Goal: Task Accomplishment & Management: Manage account settings

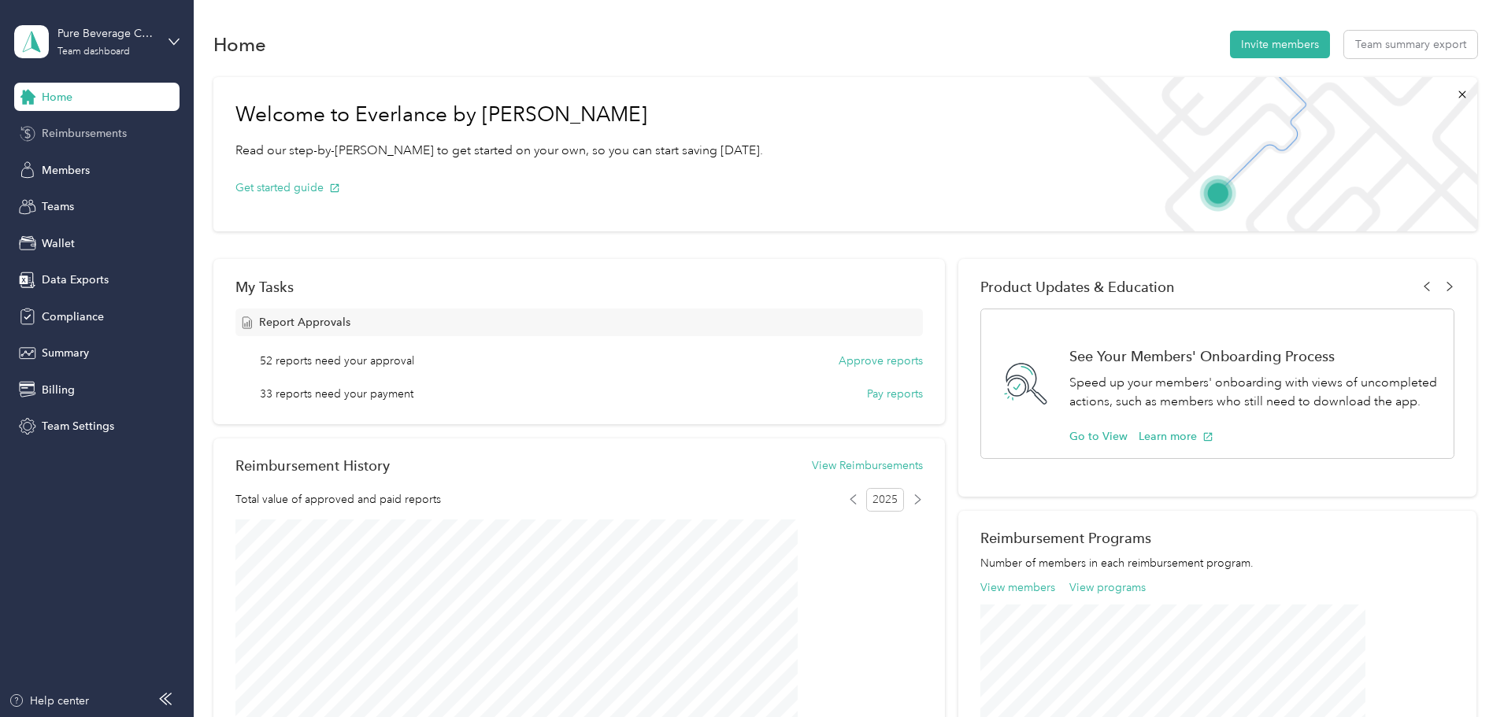
click at [118, 146] on div "Reimbursements" at bounding box center [96, 134] width 165 height 28
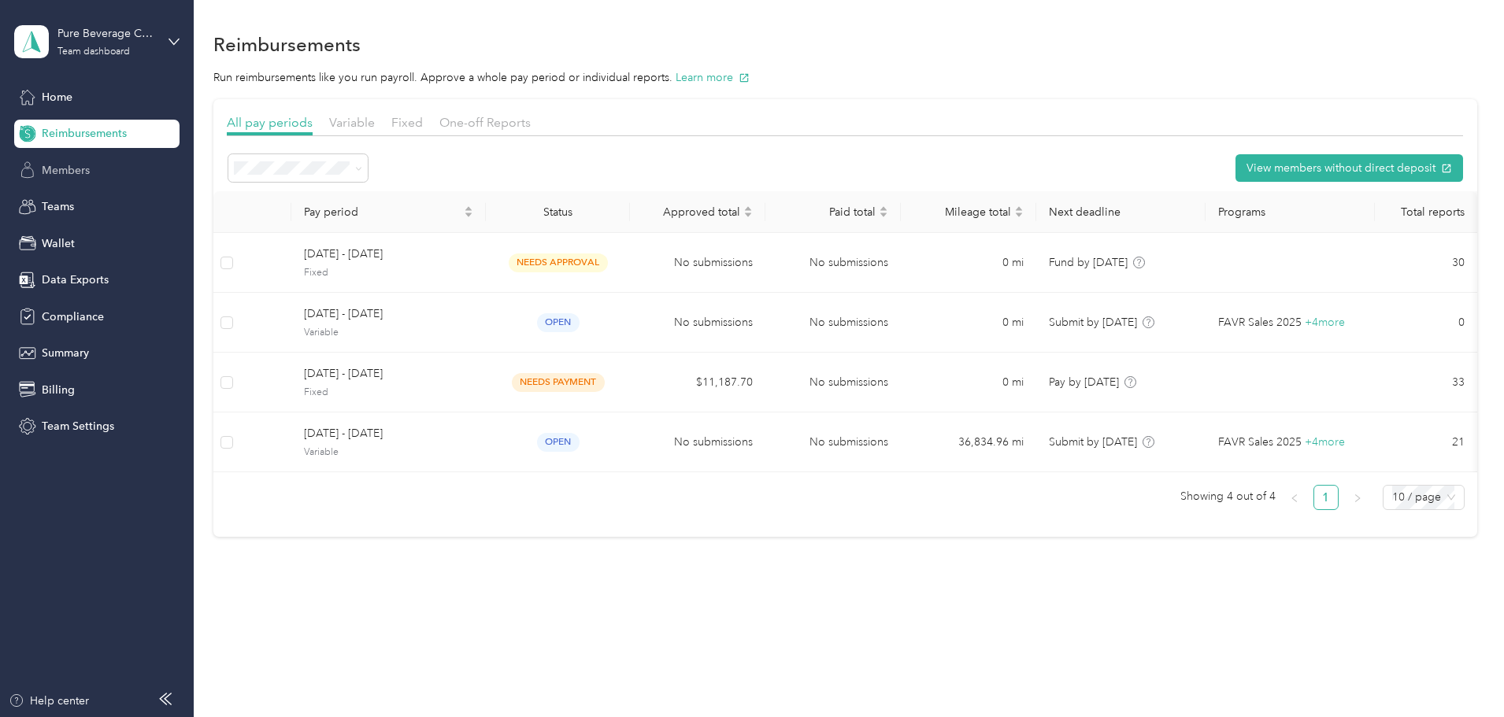
click at [88, 168] on span "Members" at bounding box center [66, 170] width 48 height 17
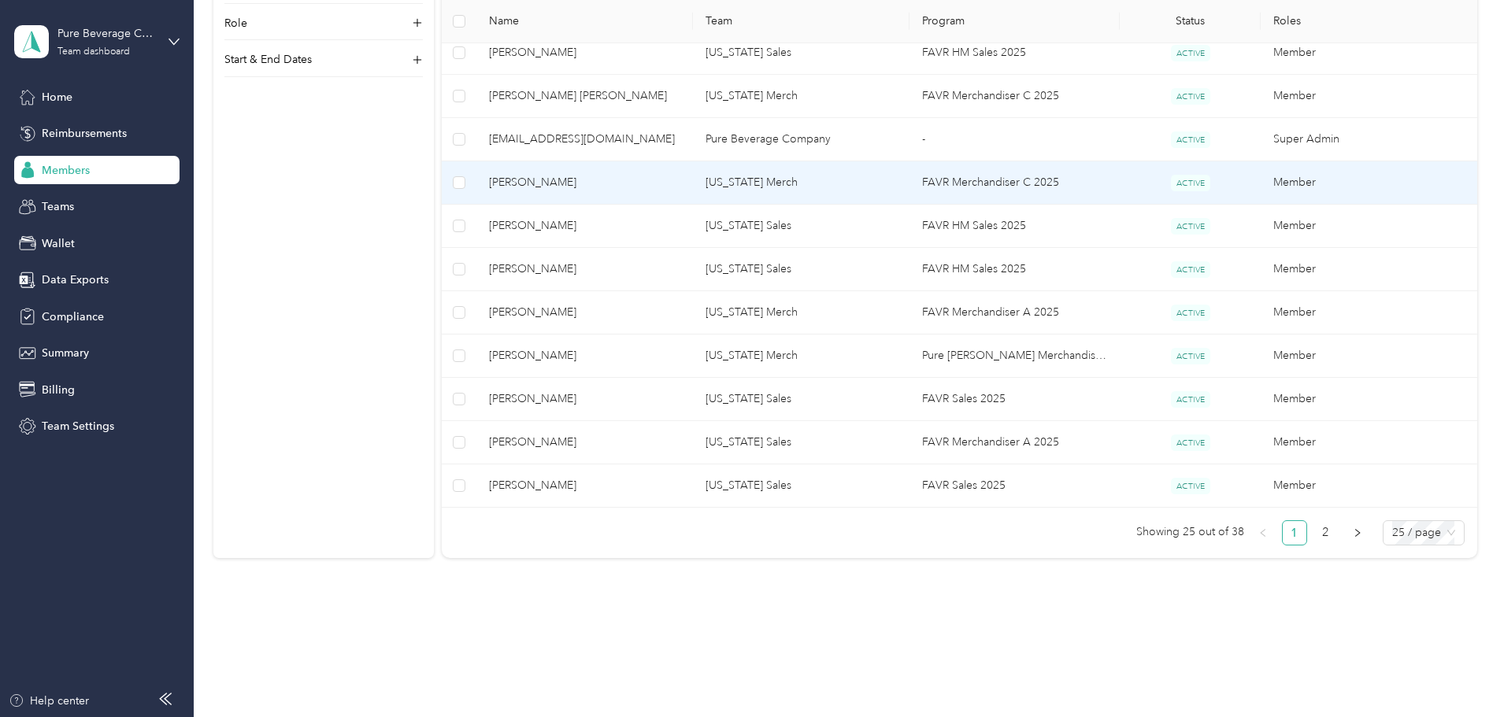
scroll to position [1013, 0]
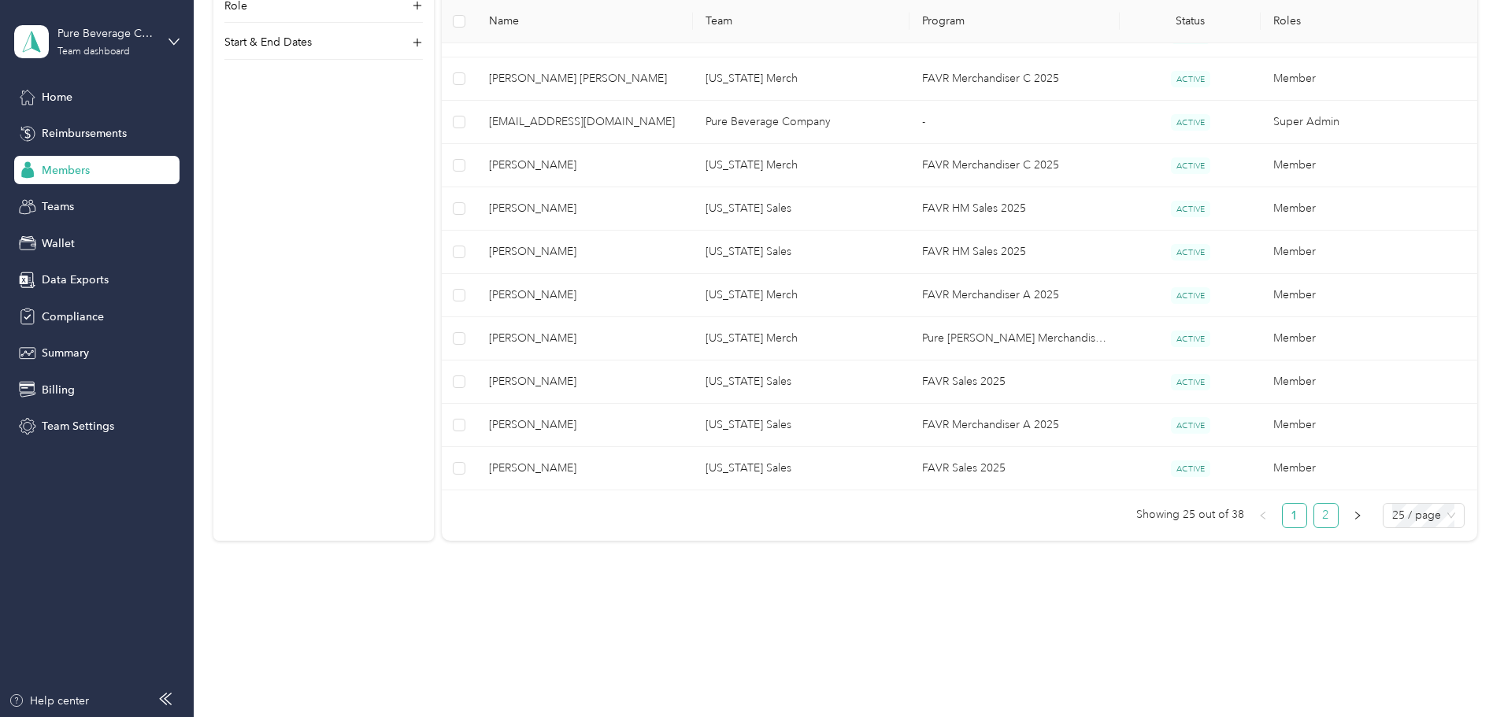
click at [1314, 515] on link "2" at bounding box center [1326, 516] width 24 height 24
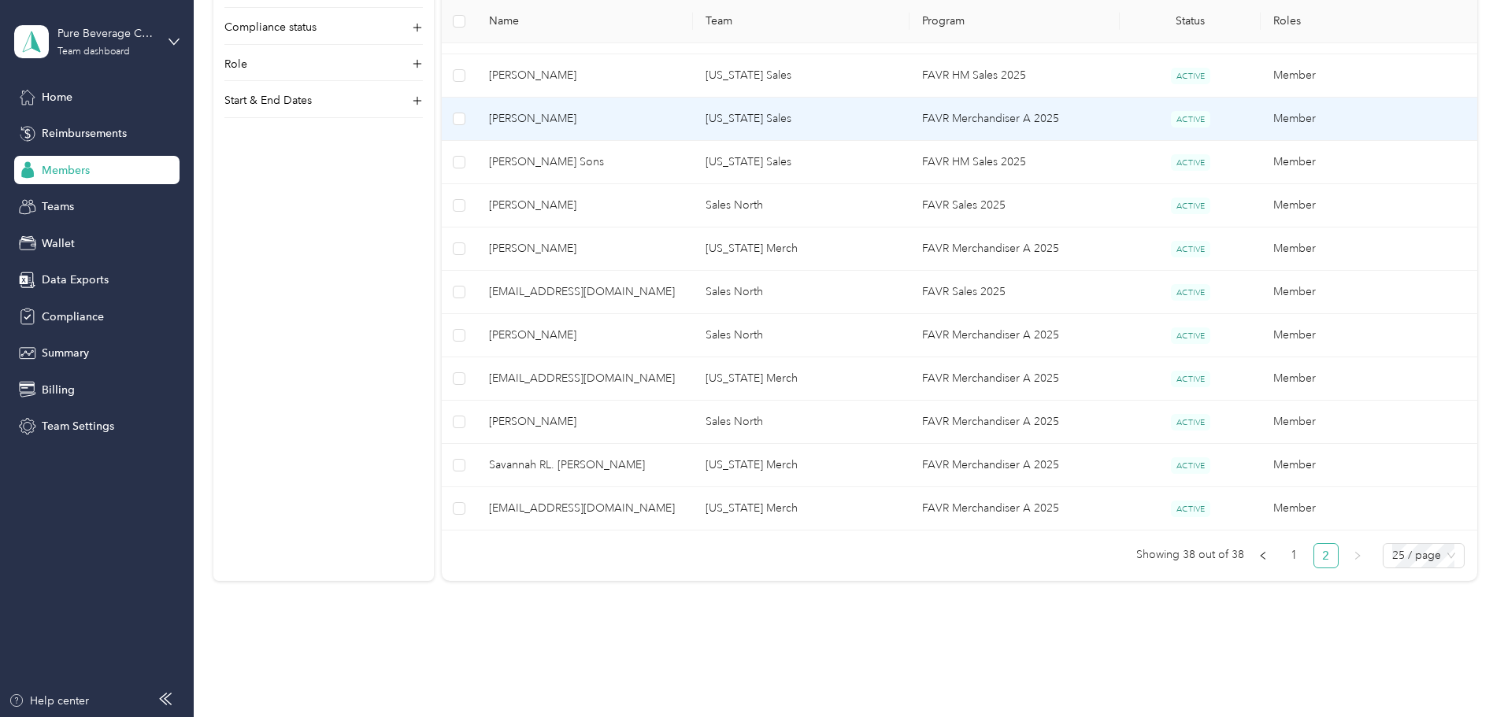
scroll to position [494, 0]
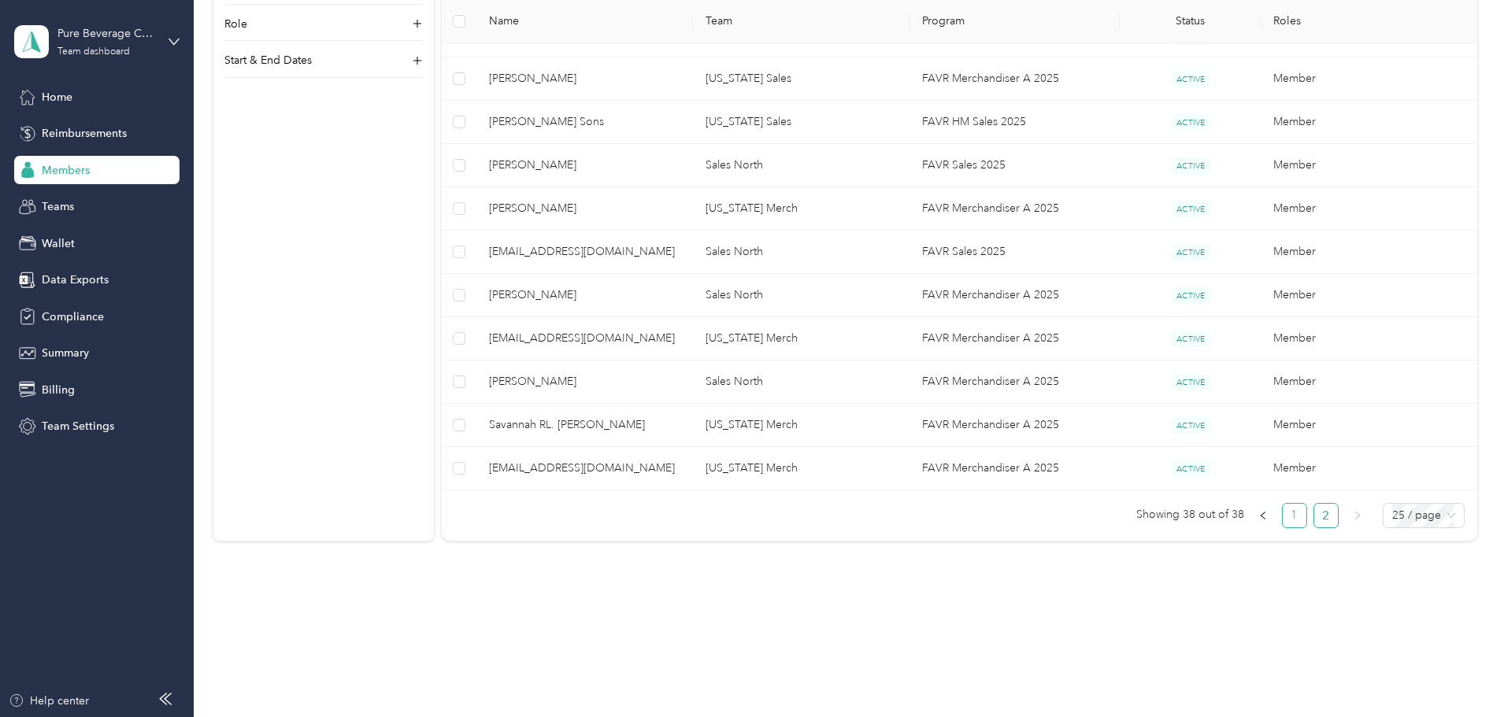
click at [1283, 514] on link "1" at bounding box center [1295, 516] width 24 height 24
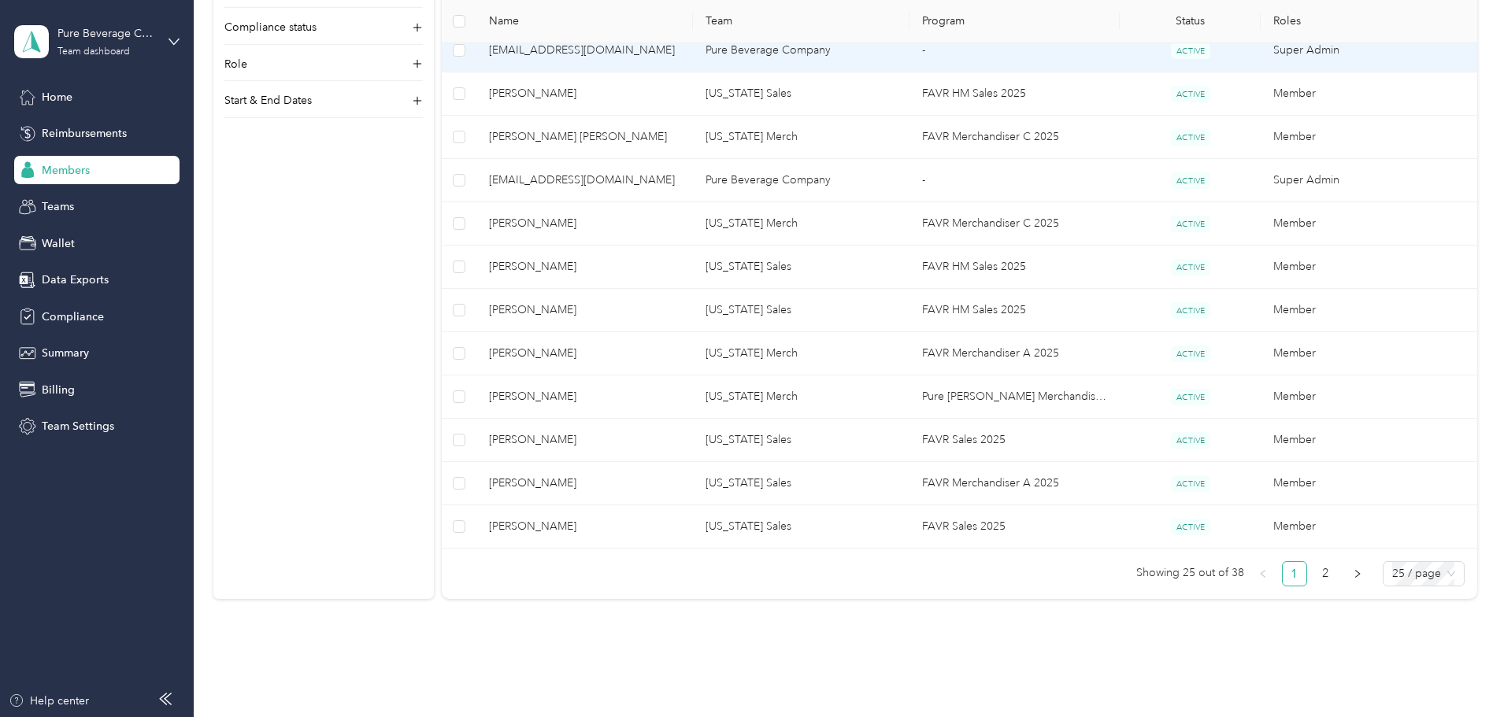
scroll to position [966, 0]
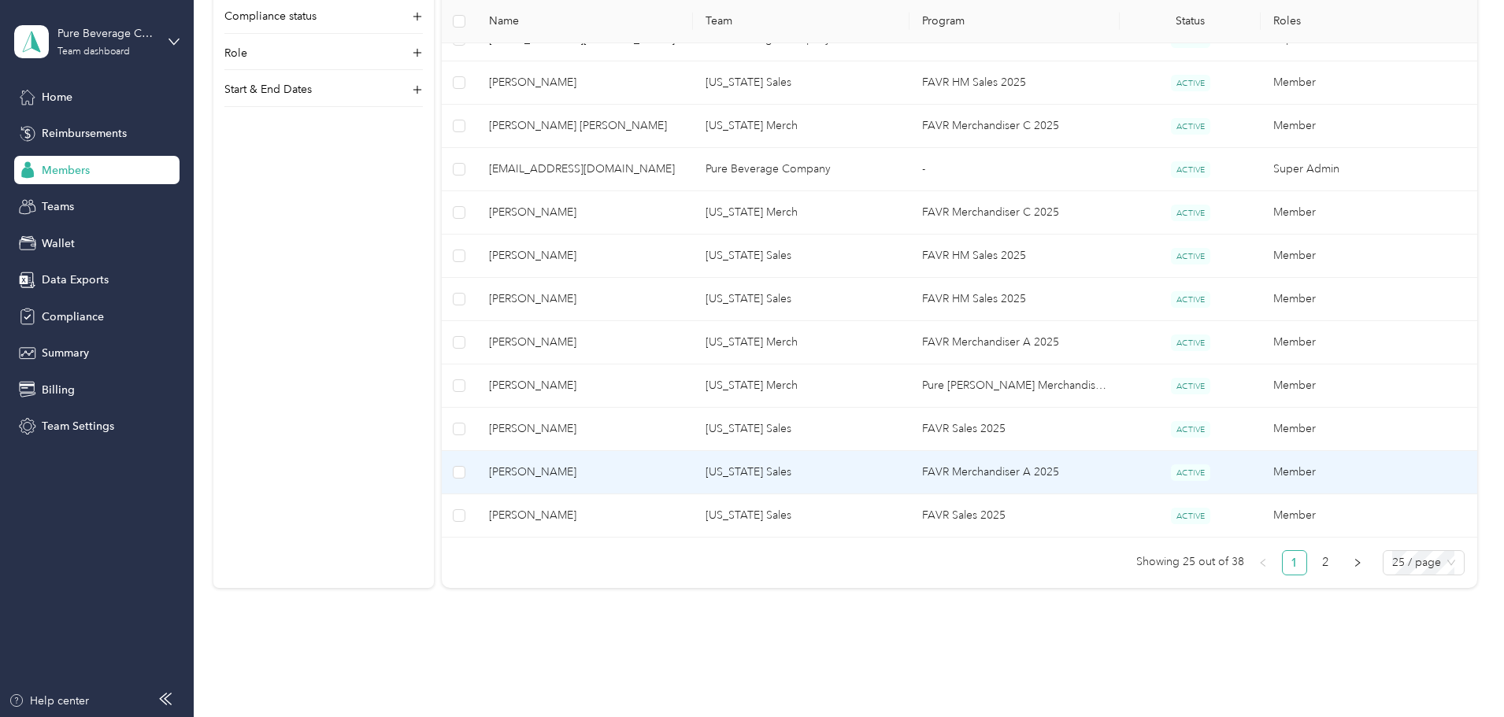
click at [675, 470] on span "[PERSON_NAME]" at bounding box center [584, 472] width 191 height 17
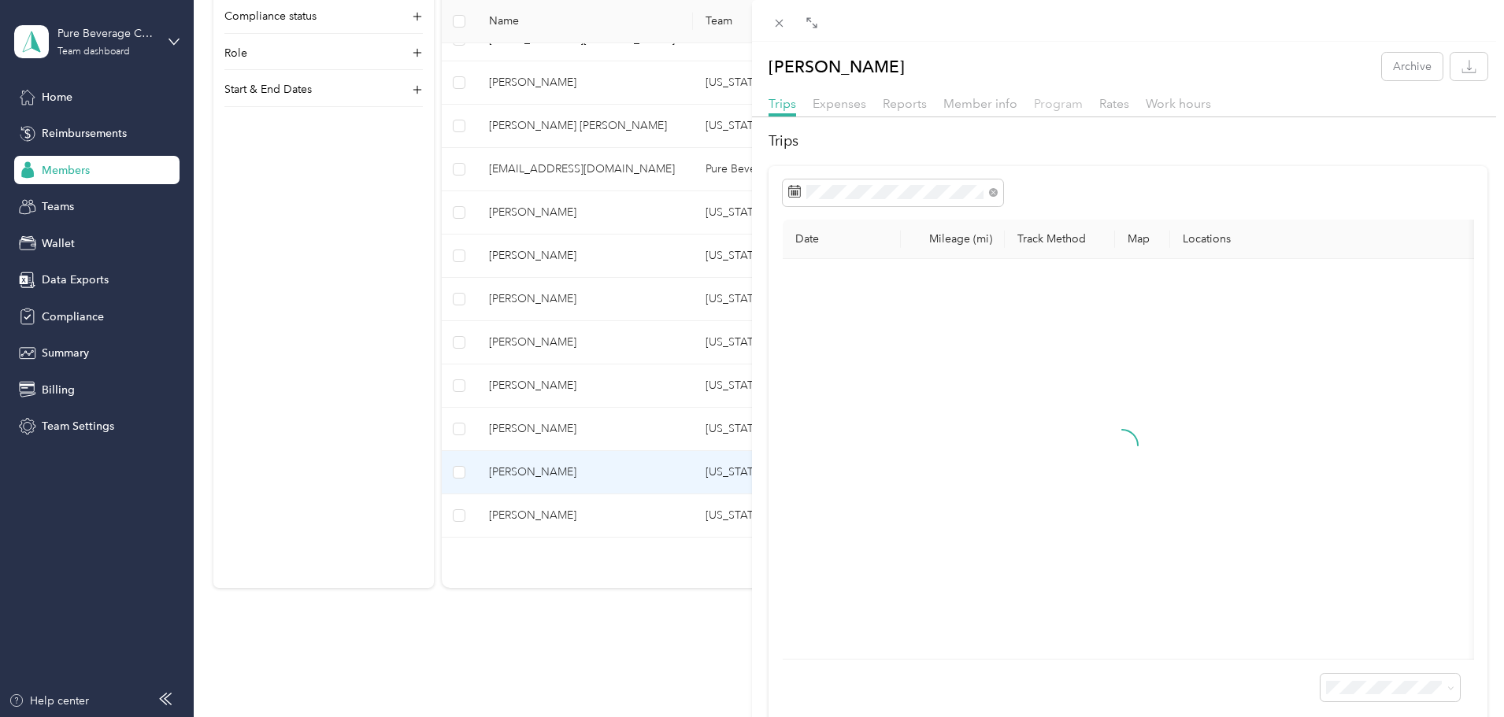
click at [1054, 106] on span "Program" at bounding box center [1058, 103] width 49 height 15
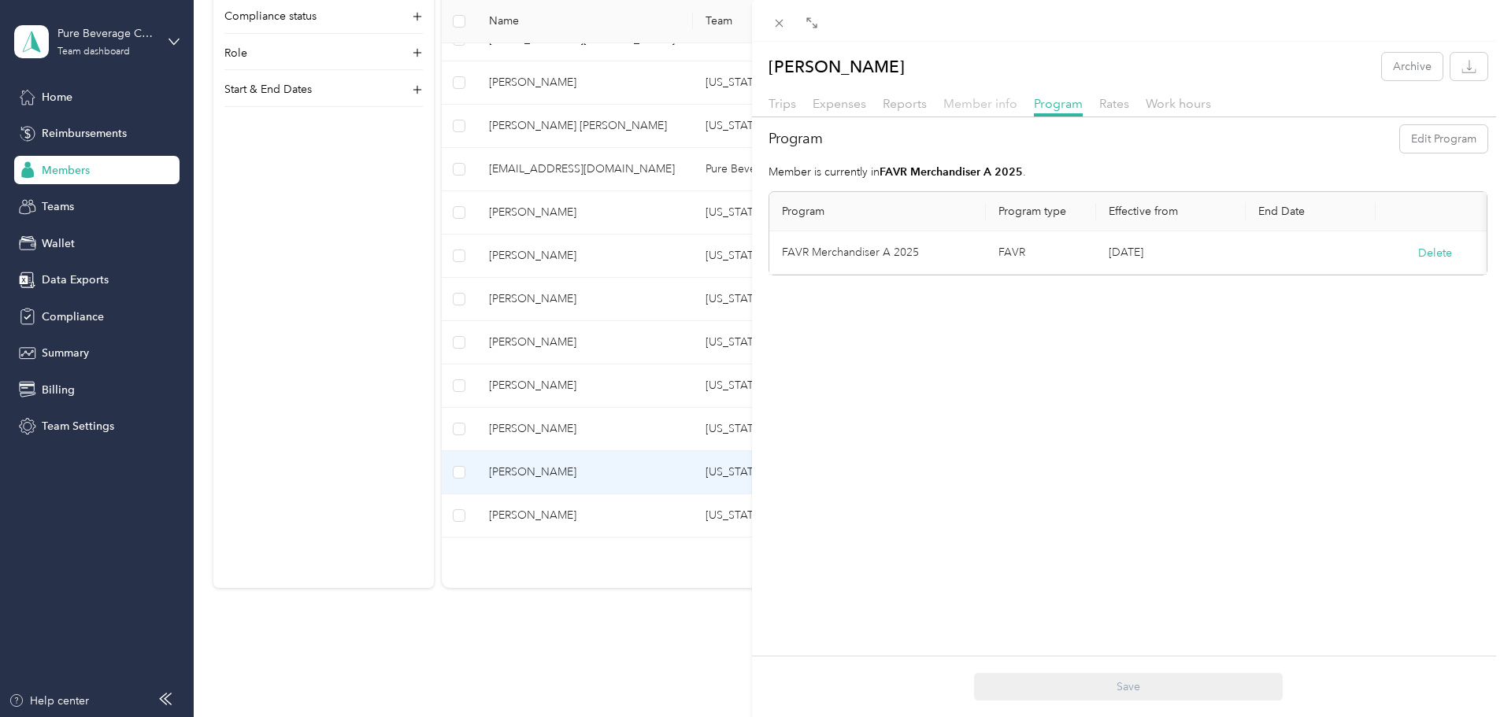
click at [992, 102] on span "Member info" at bounding box center [980, 103] width 74 height 15
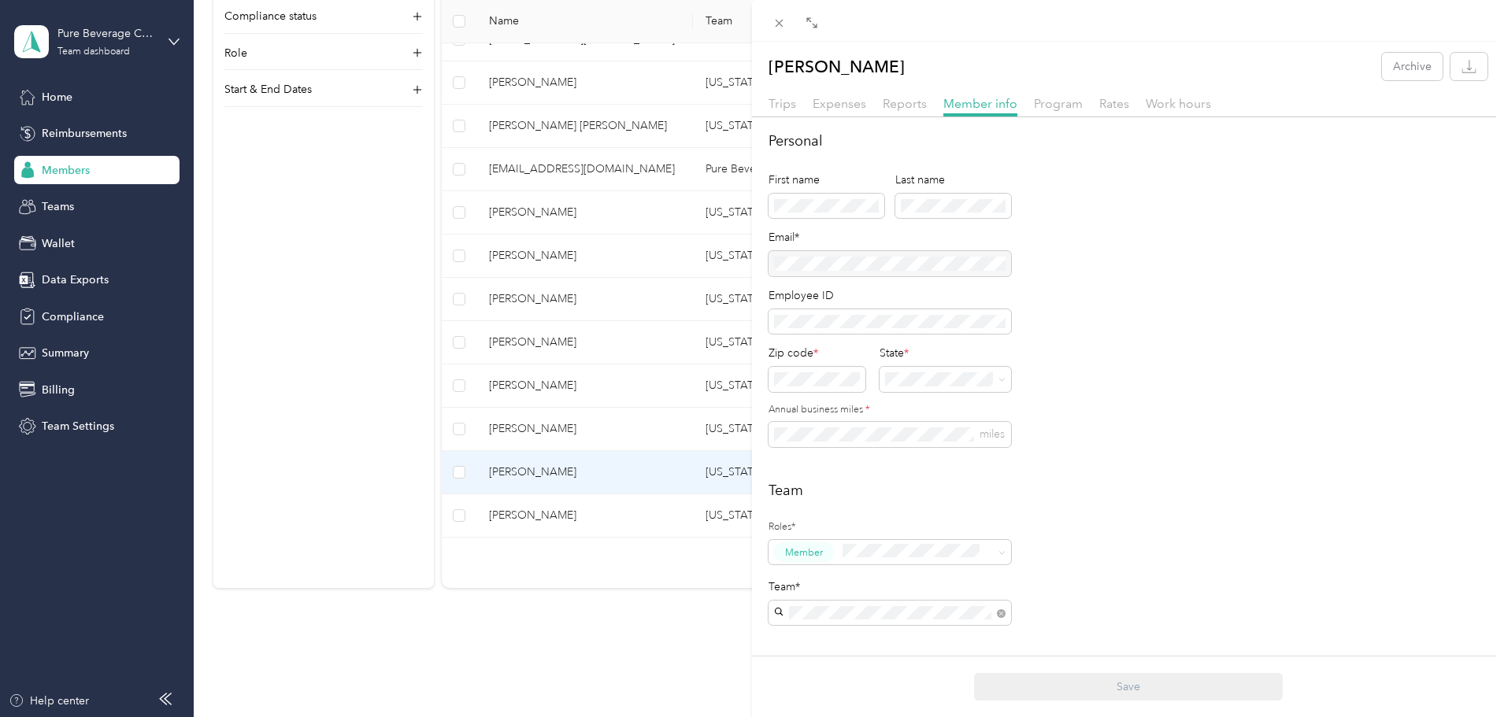
click at [796, 108] on div "Trips Expenses Reports Member info Program Rates Work hours" at bounding box center [1128, 105] width 752 height 23
click at [787, 106] on span "Trips" at bounding box center [783, 103] width 28 height 15
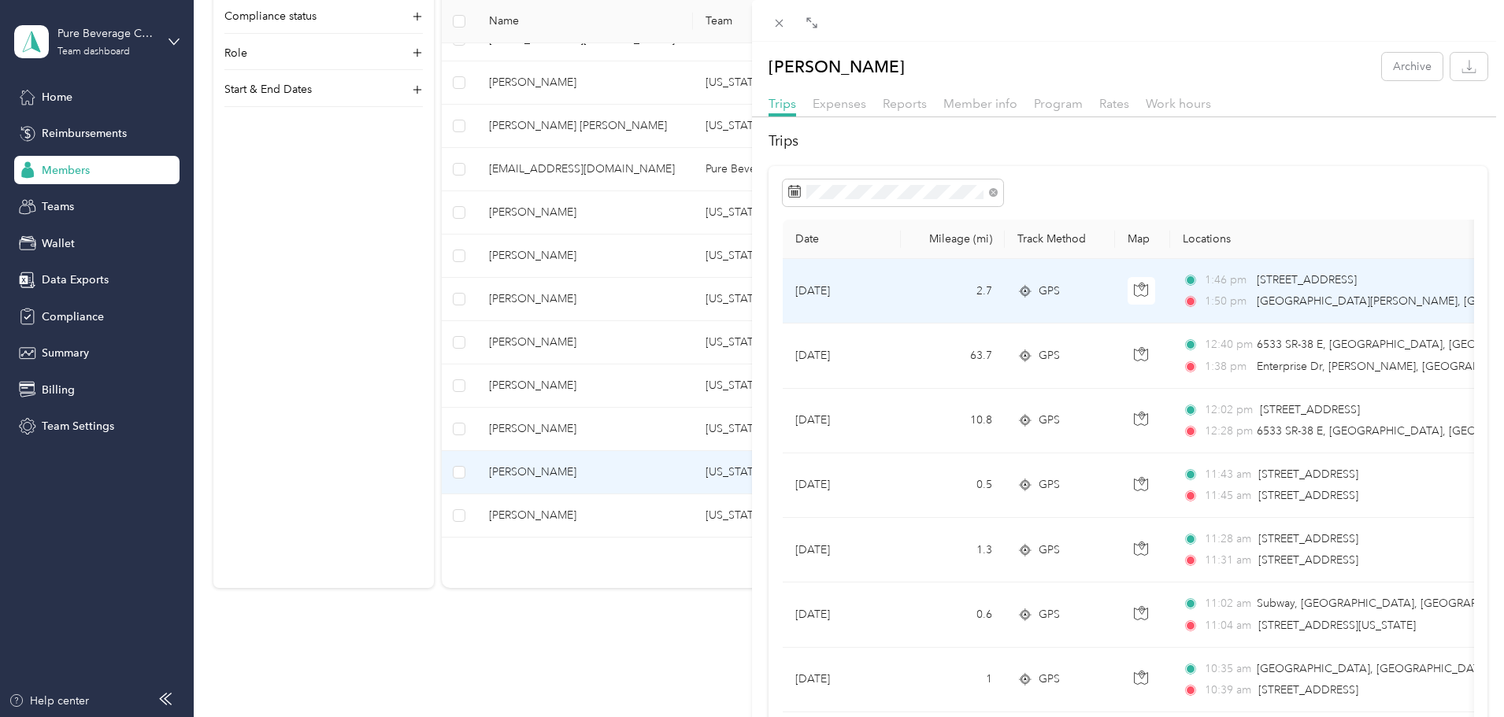
click at [1073, 285] on div "GPS" at bounding box center [1059, 291] width 85 height 17
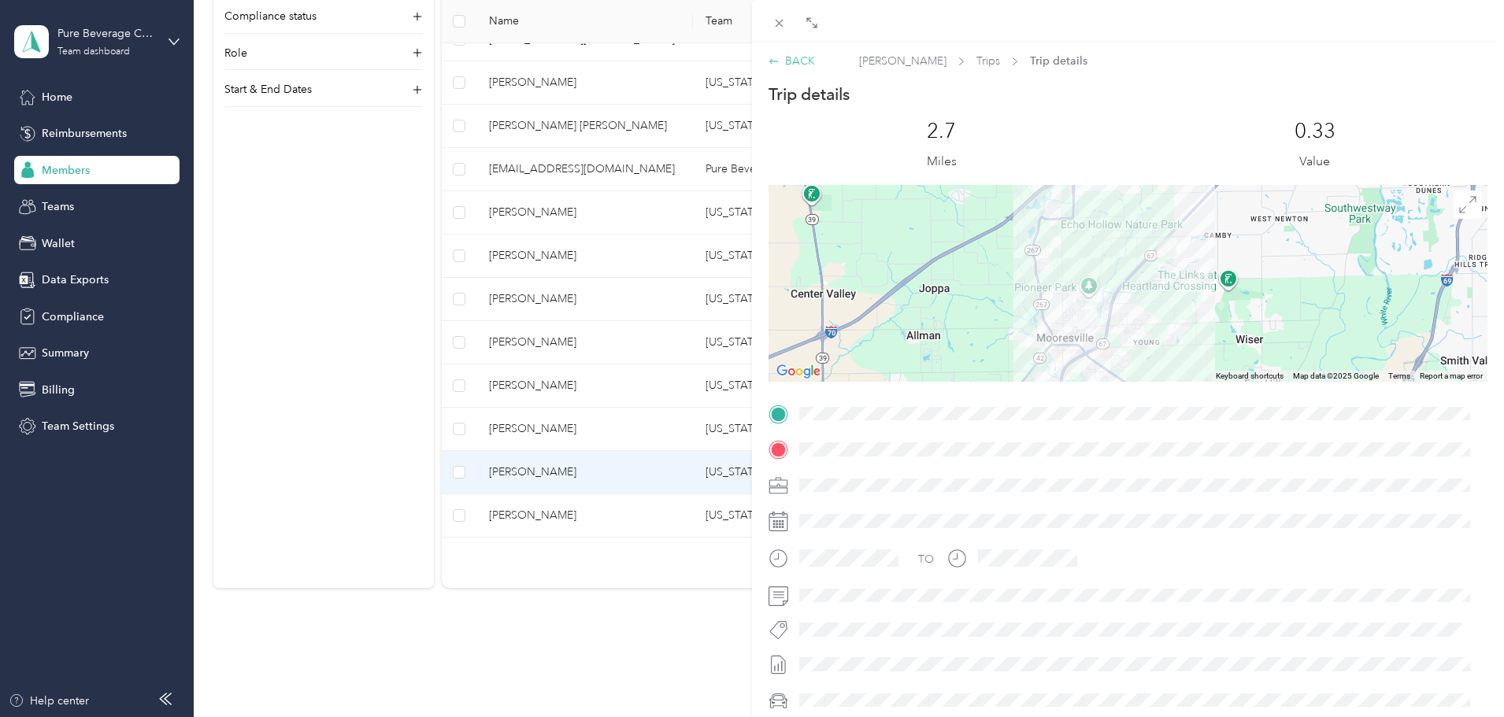
click at [786, 58] on div "BACK" at bounding box center [792, 61] width 46 height 17
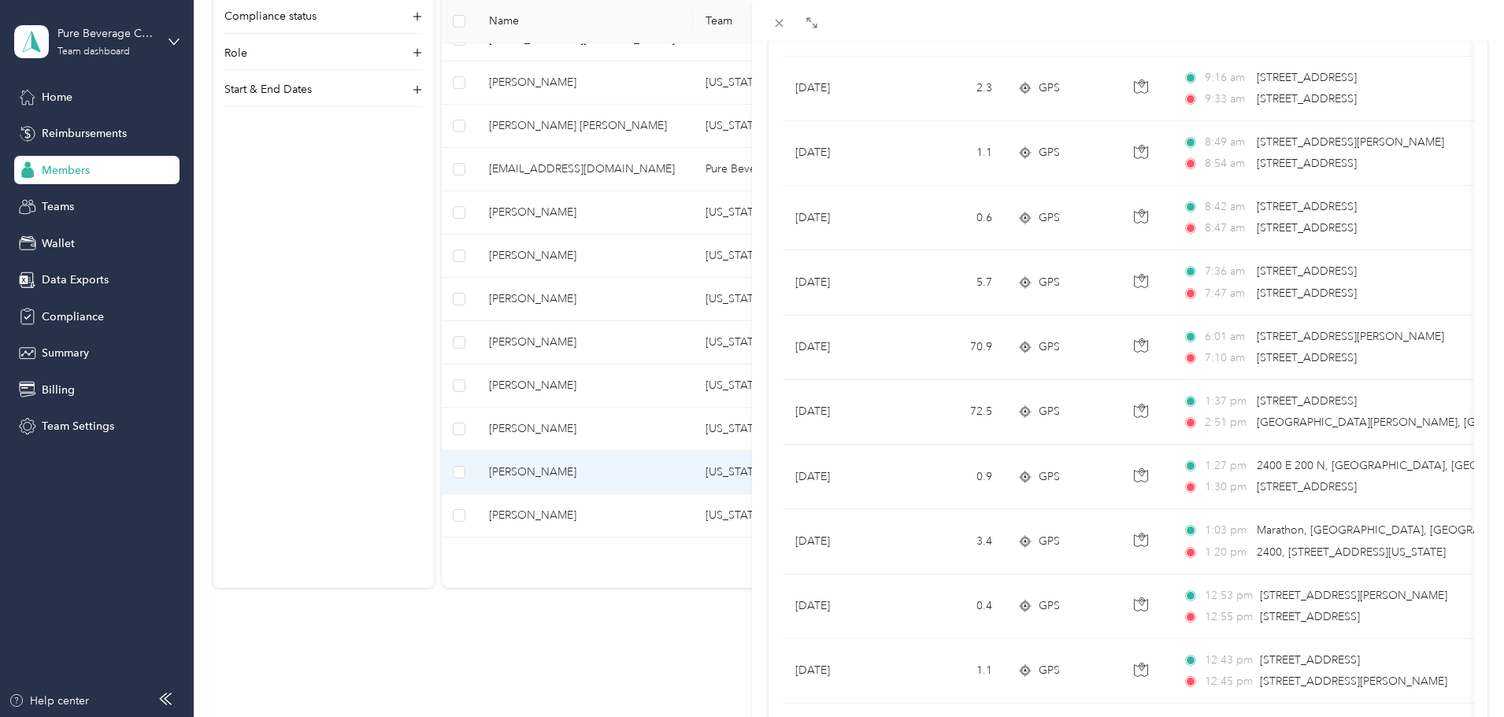
scroll to position [1102, 0]
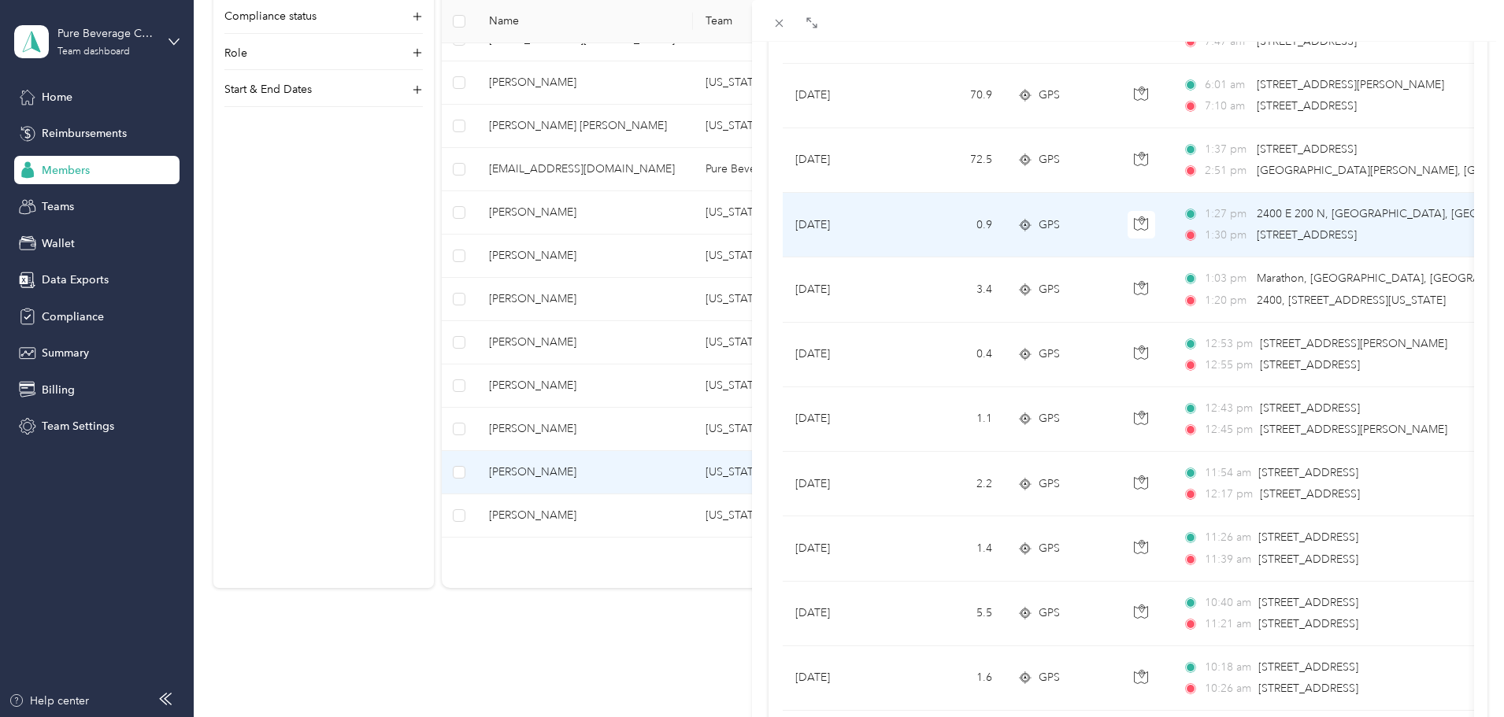
click at [936, 226] on td "0.9" at bounding box center [953, 225] width 104 height 65
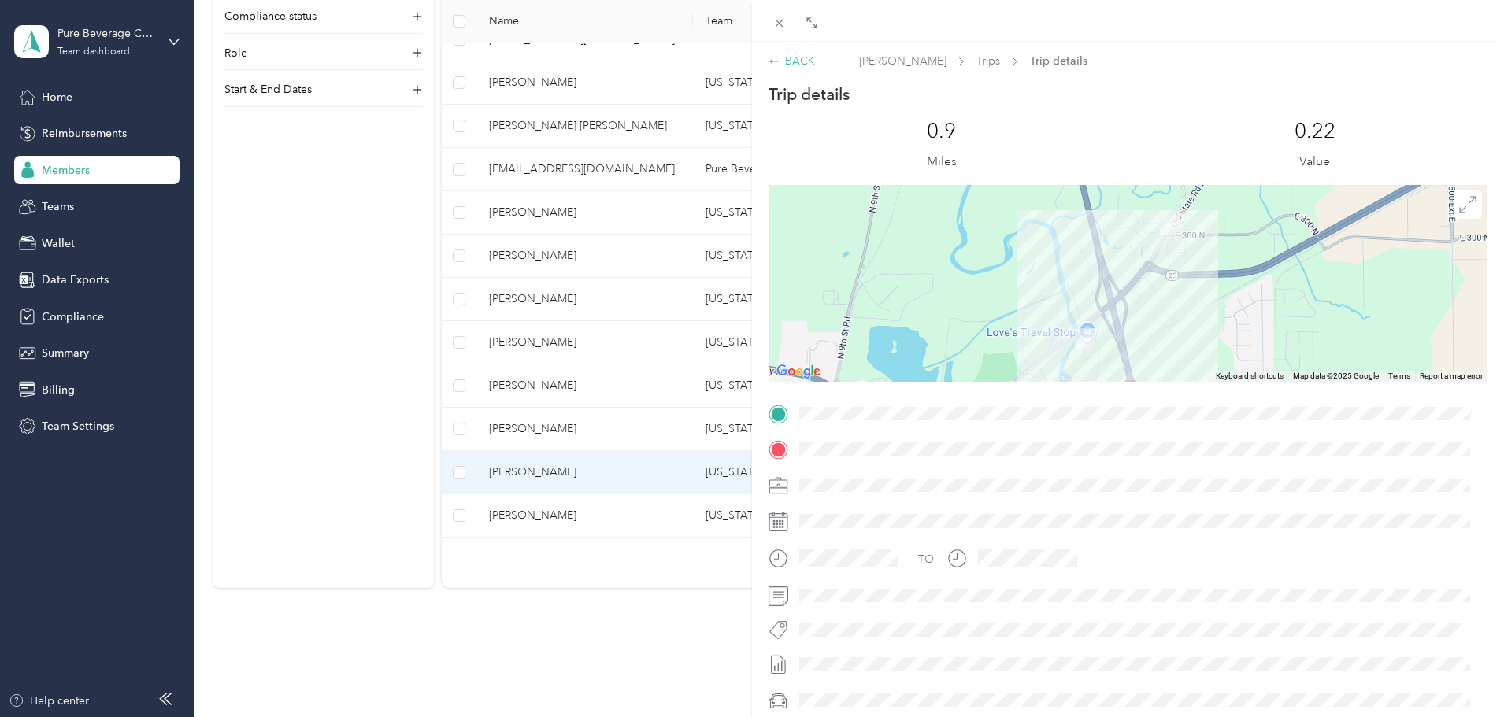
click at [783, 63] on div "BACK" at bounding box center [792, 61] width 46 height 17
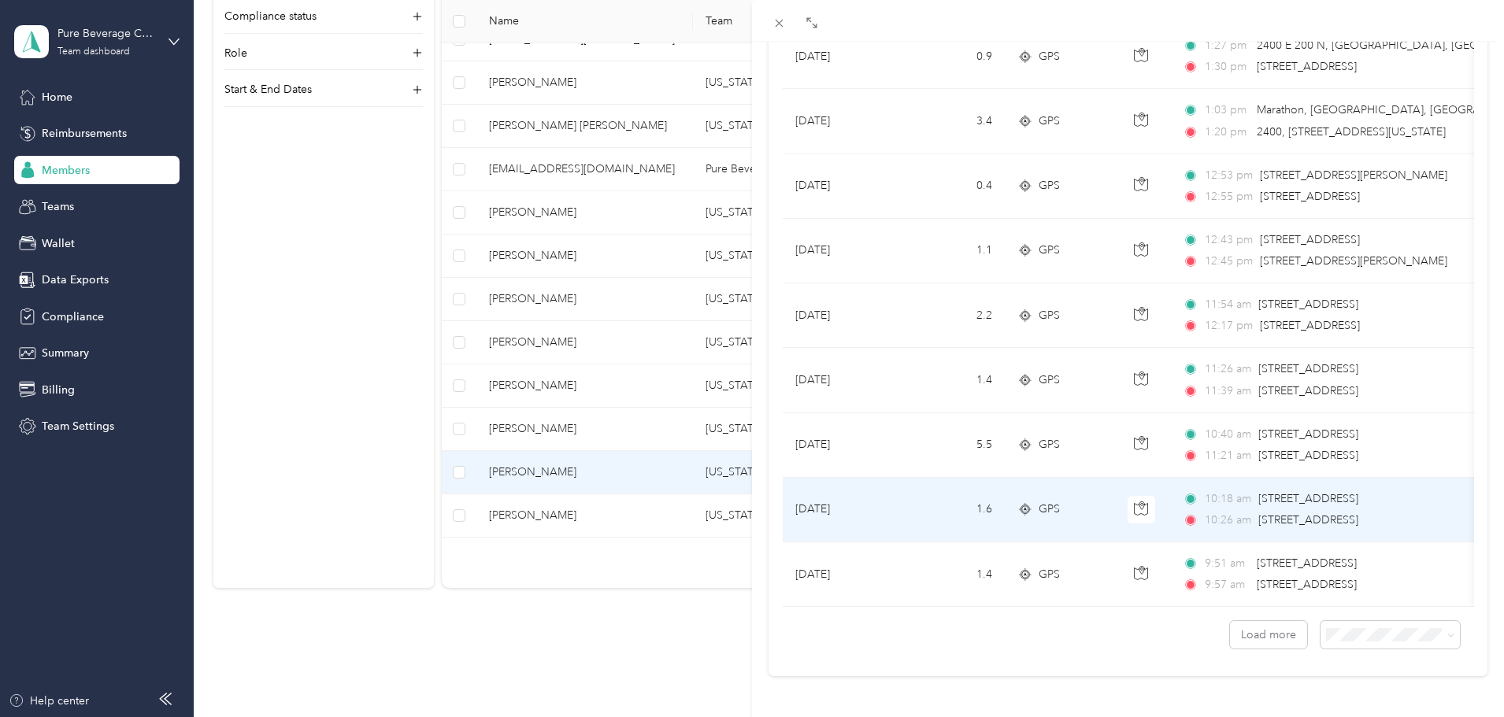
click at [955, 481] on td "1.6" at bounding box center [953, 510] width 104 height 65
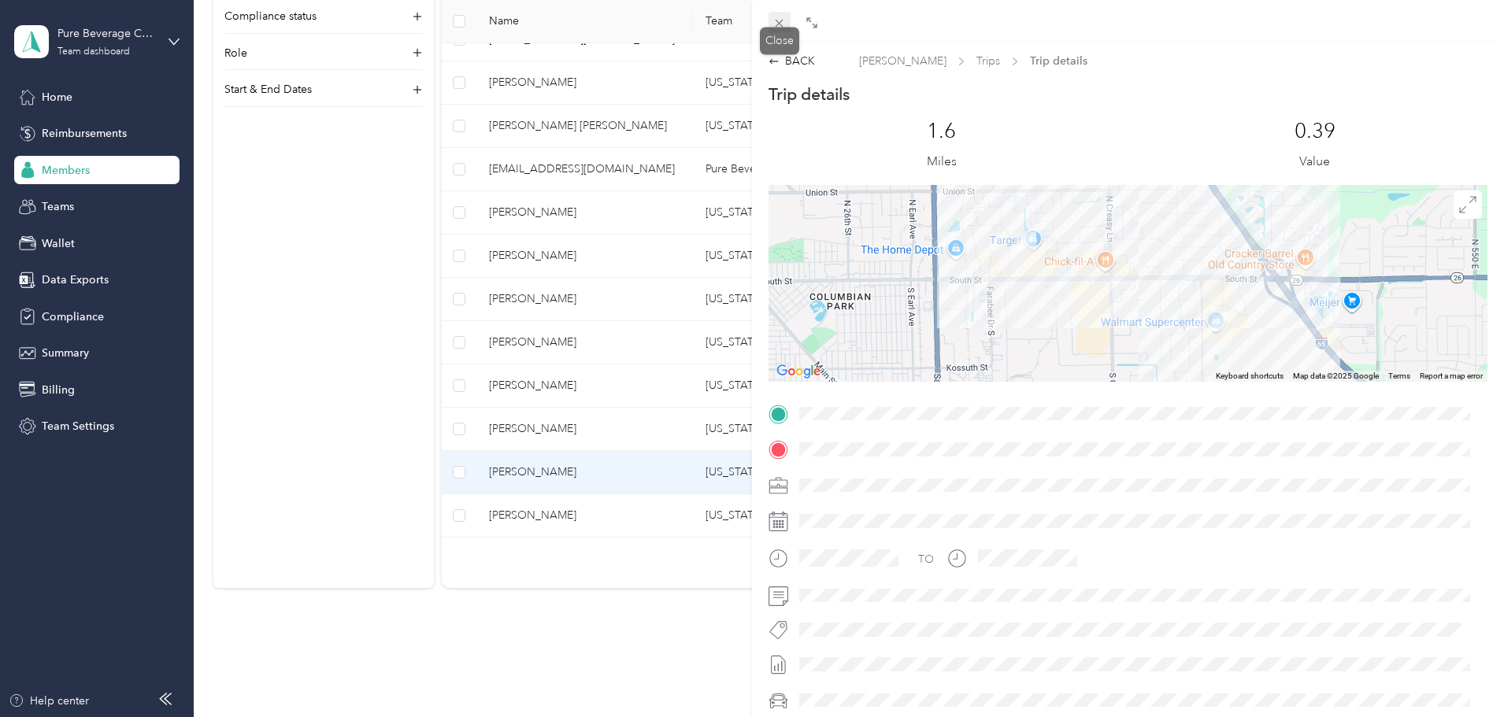
click at [787, 22] on span at bounding box center [780, 23] width 22 height 22
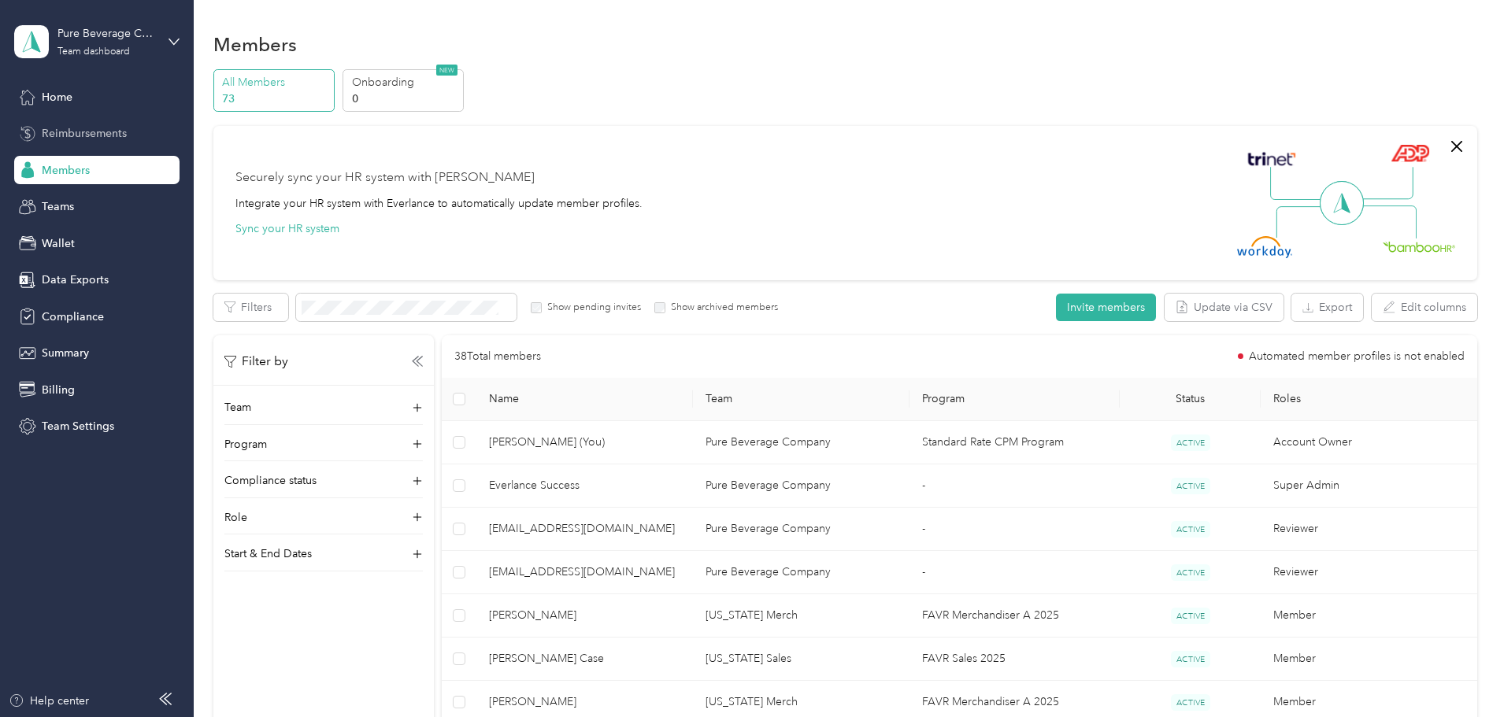
click at [91, 136] on span "Reimbursements" at bounding box center [84, 133] width 85 height 17
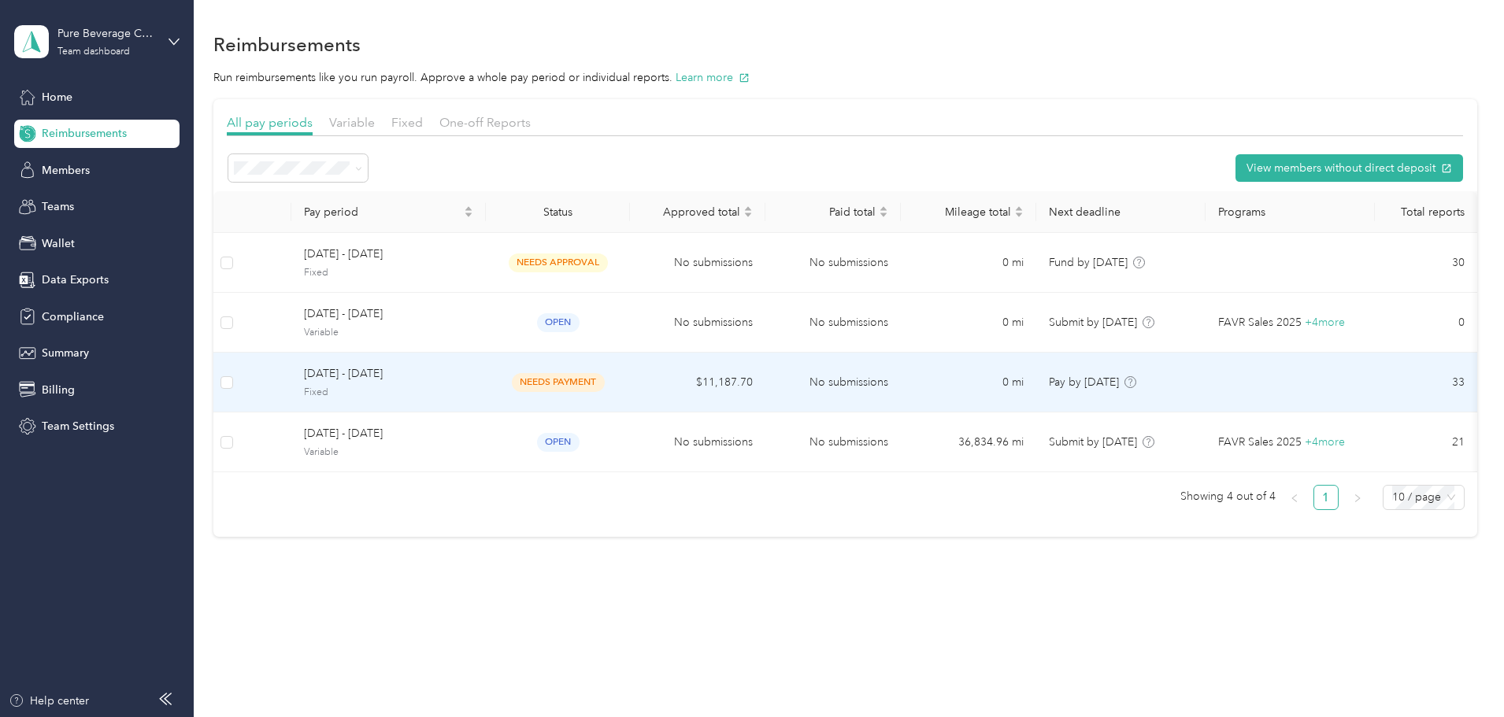
click at [731, 391] on td "$11,187.70" at bounding box center [697, 383] width 135 height 60
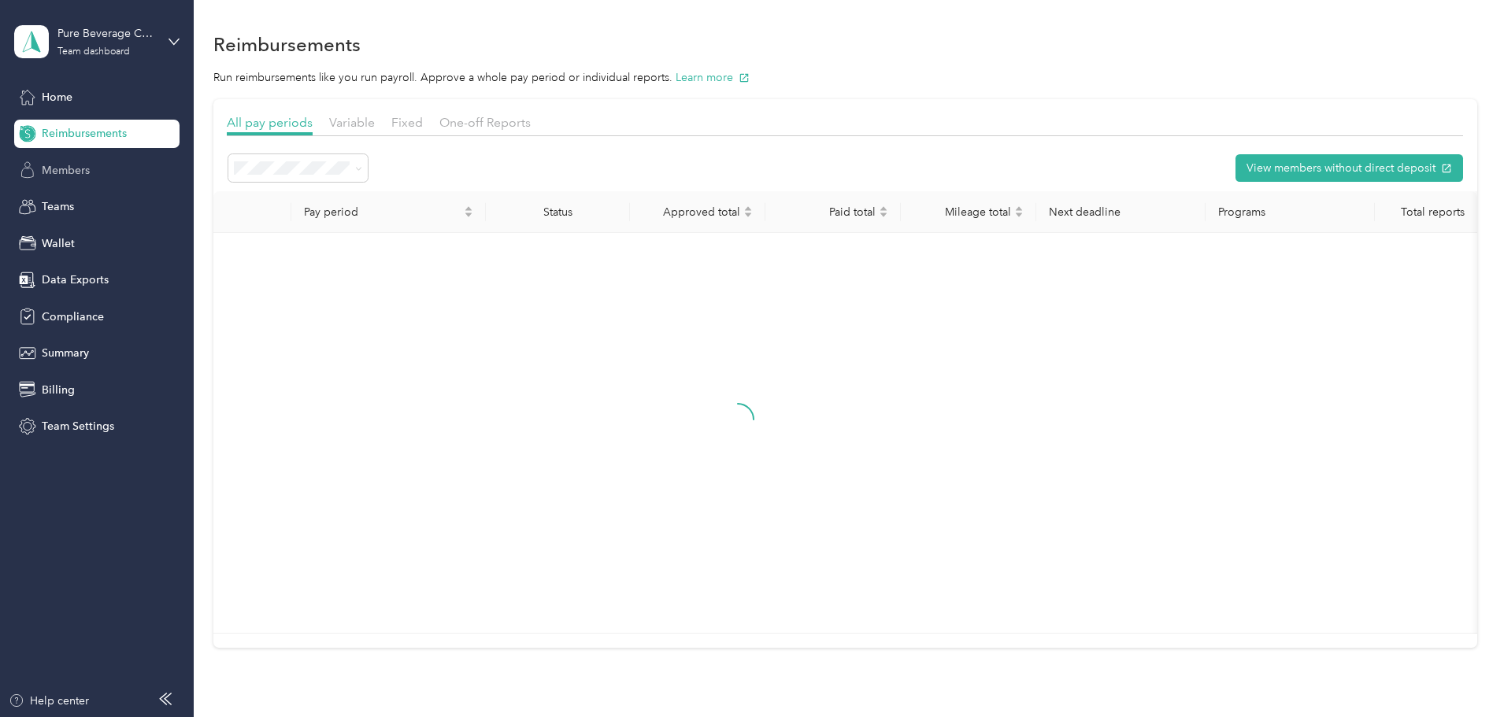
click at [89, 164] on span "Members" at bounding box center [66, 170] width 48 height 17
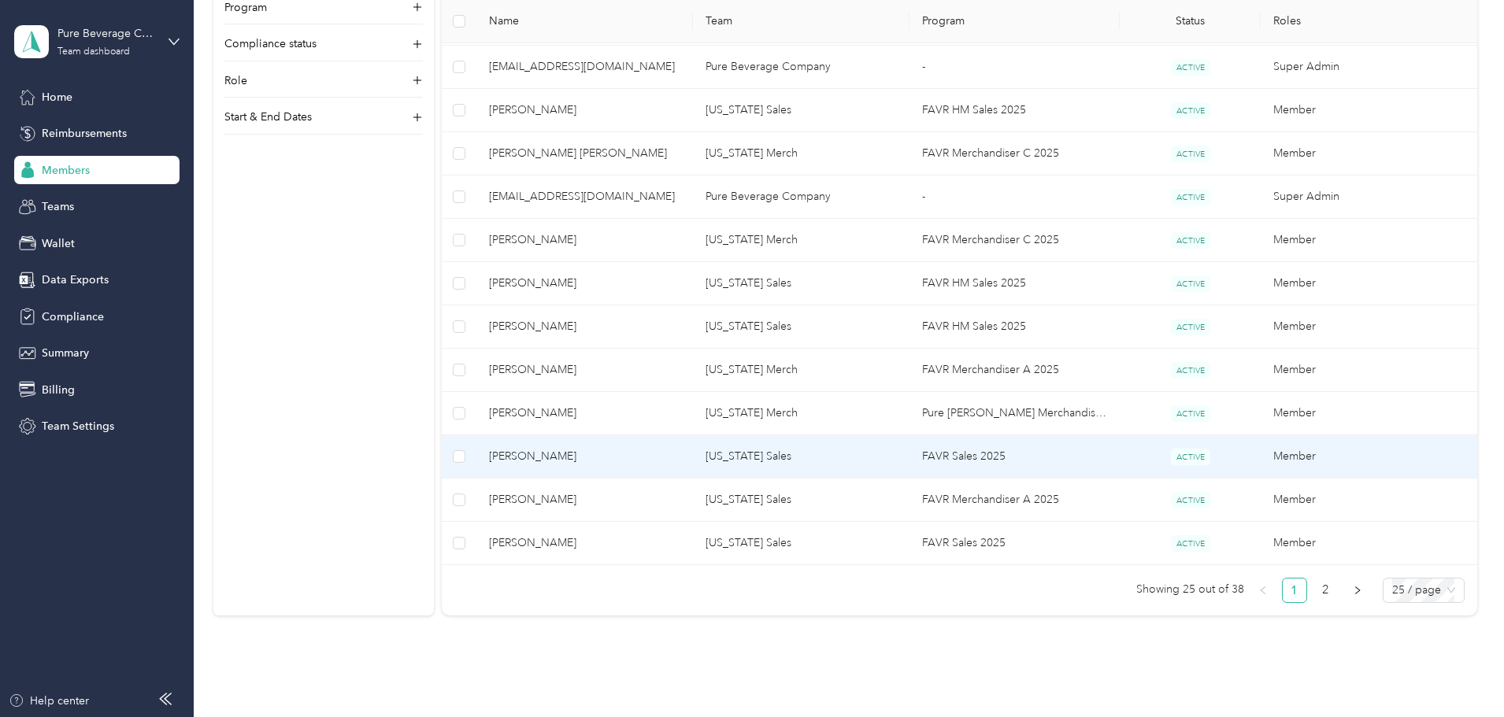
scroll to position [945, 0]
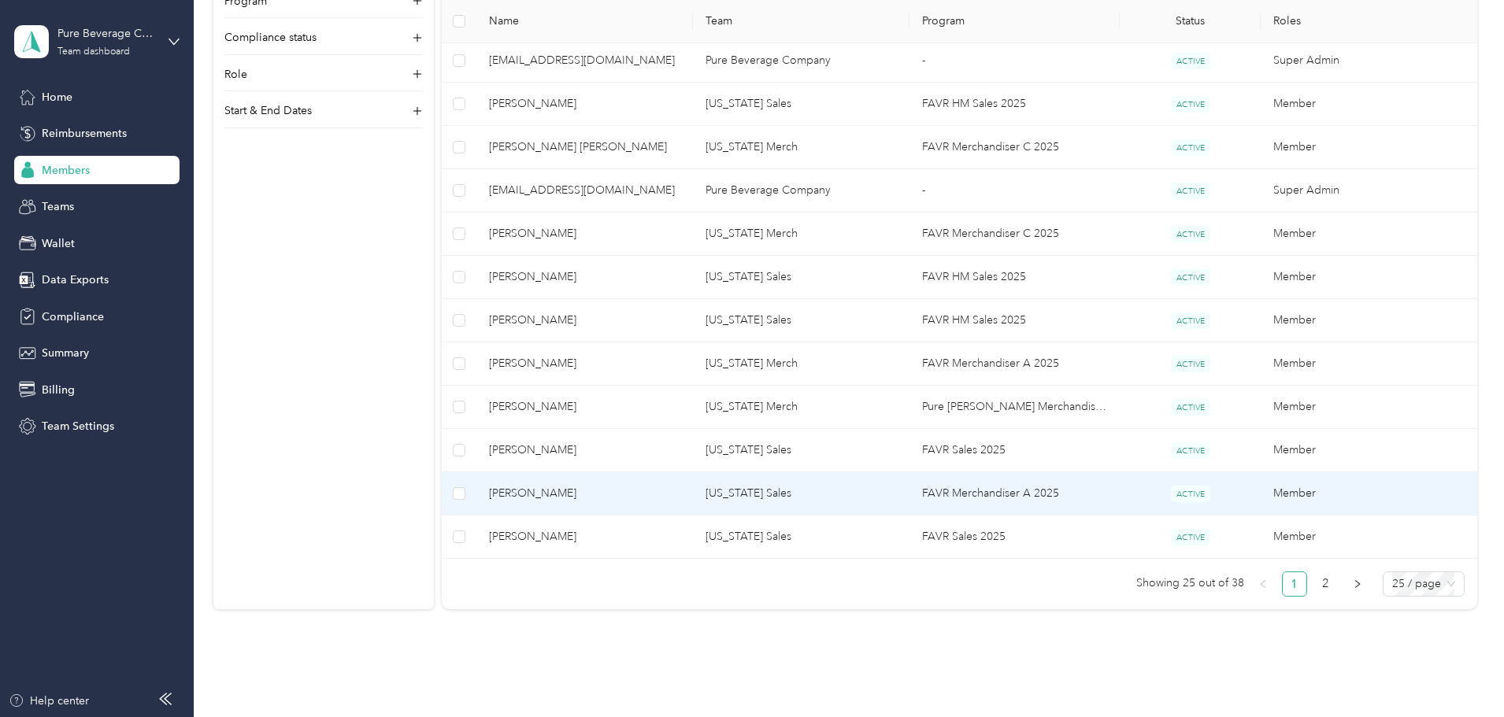
click at [657, 495] on span "[PERSON_NAME]" at bounding box center [584, 493] width 191 height 17
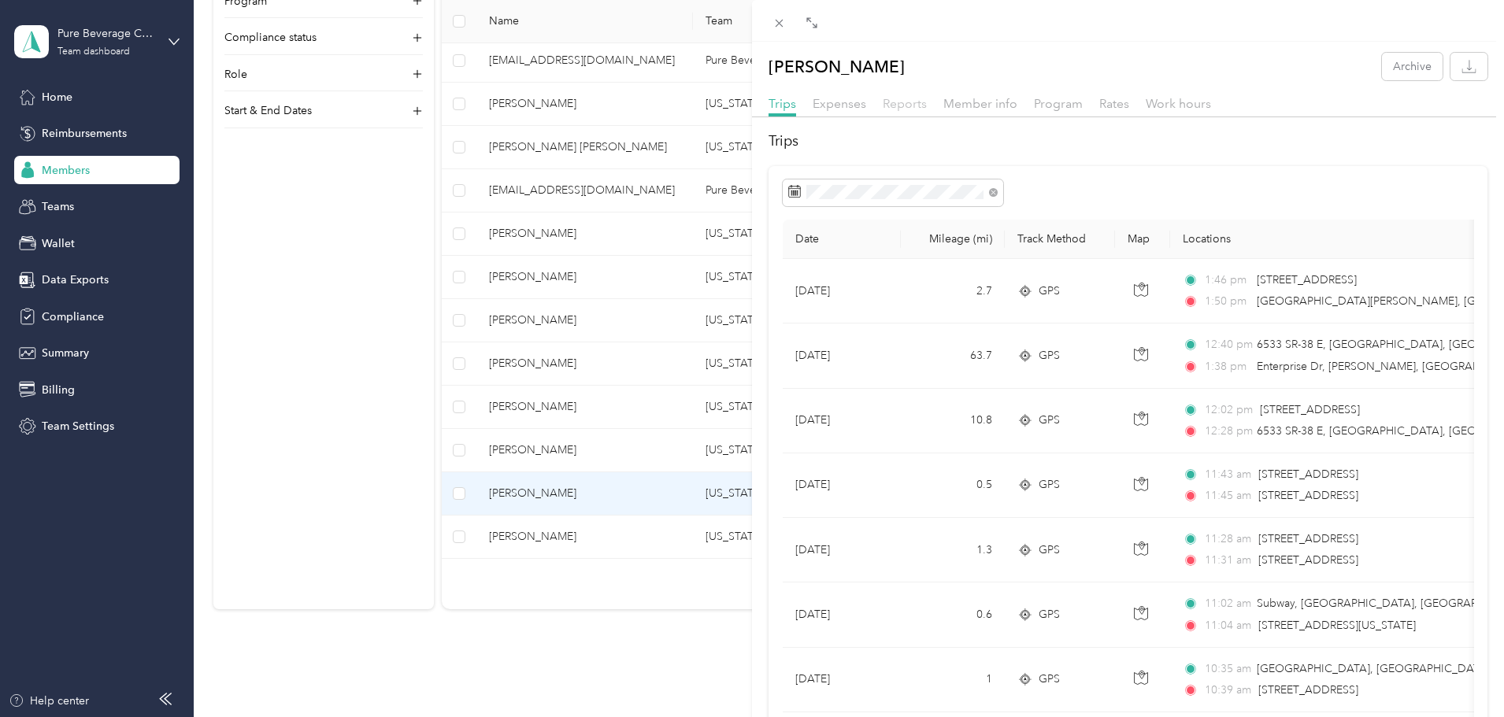
click at [902, 108] on span "Reports" at bounding box center [905, 103] width 44 height 15
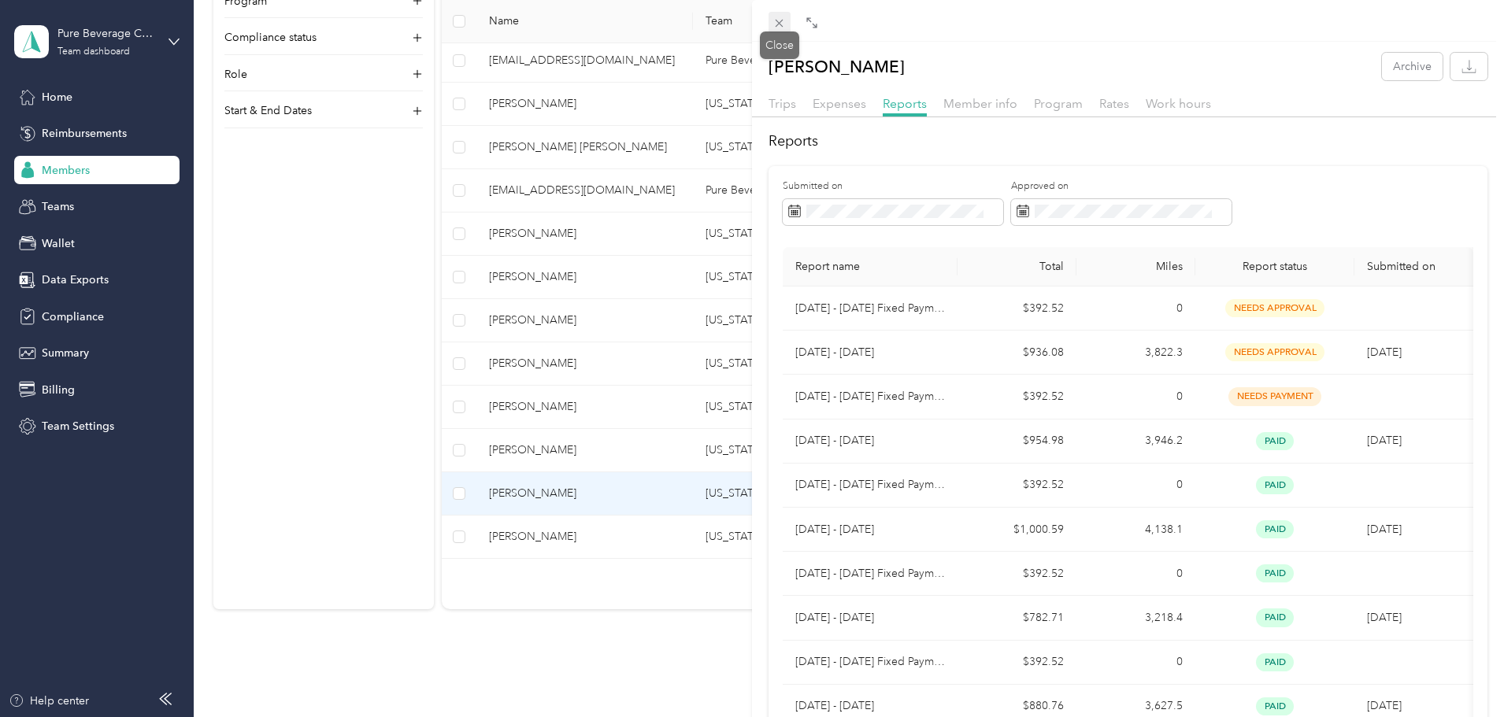
click at [776, 28] on icon at bounding box center [778, 23] width 13 height 13
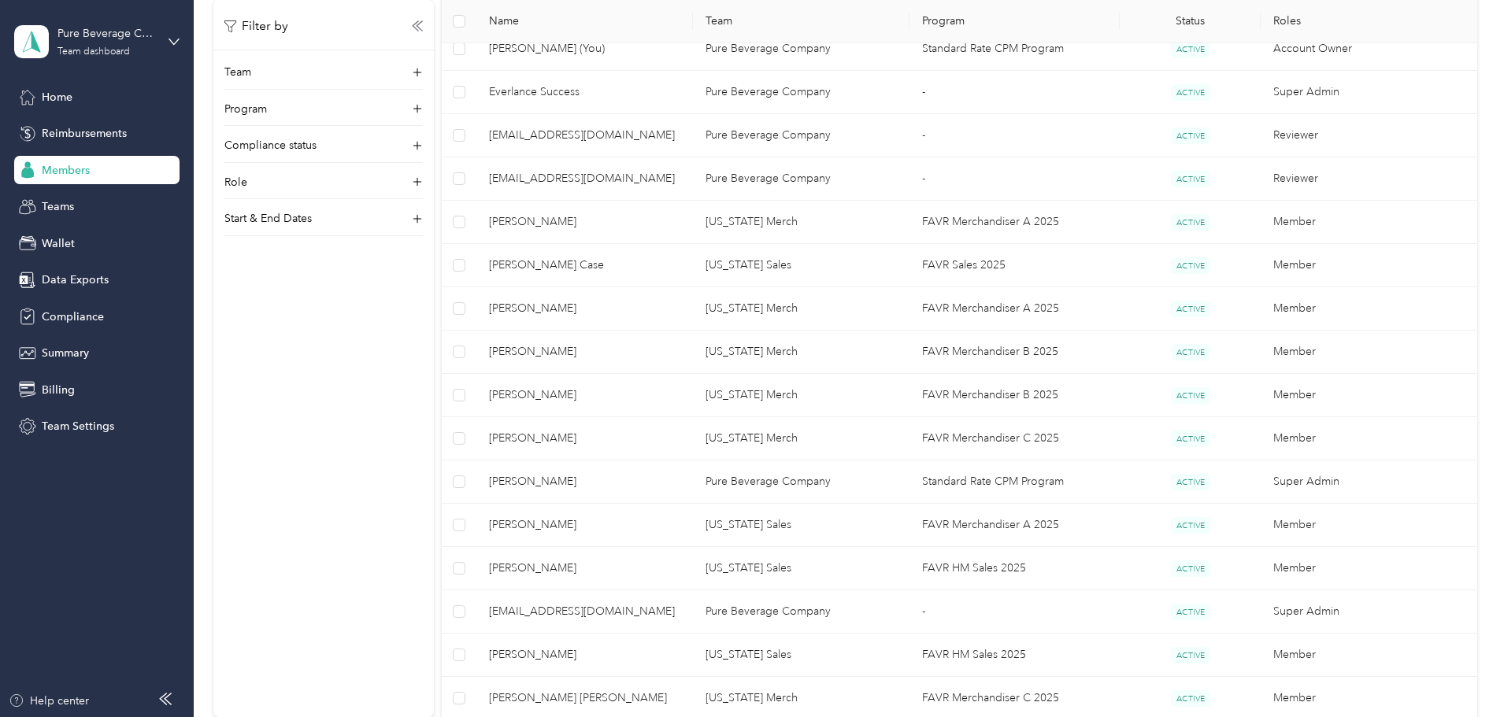
scroll to position [866, 0]
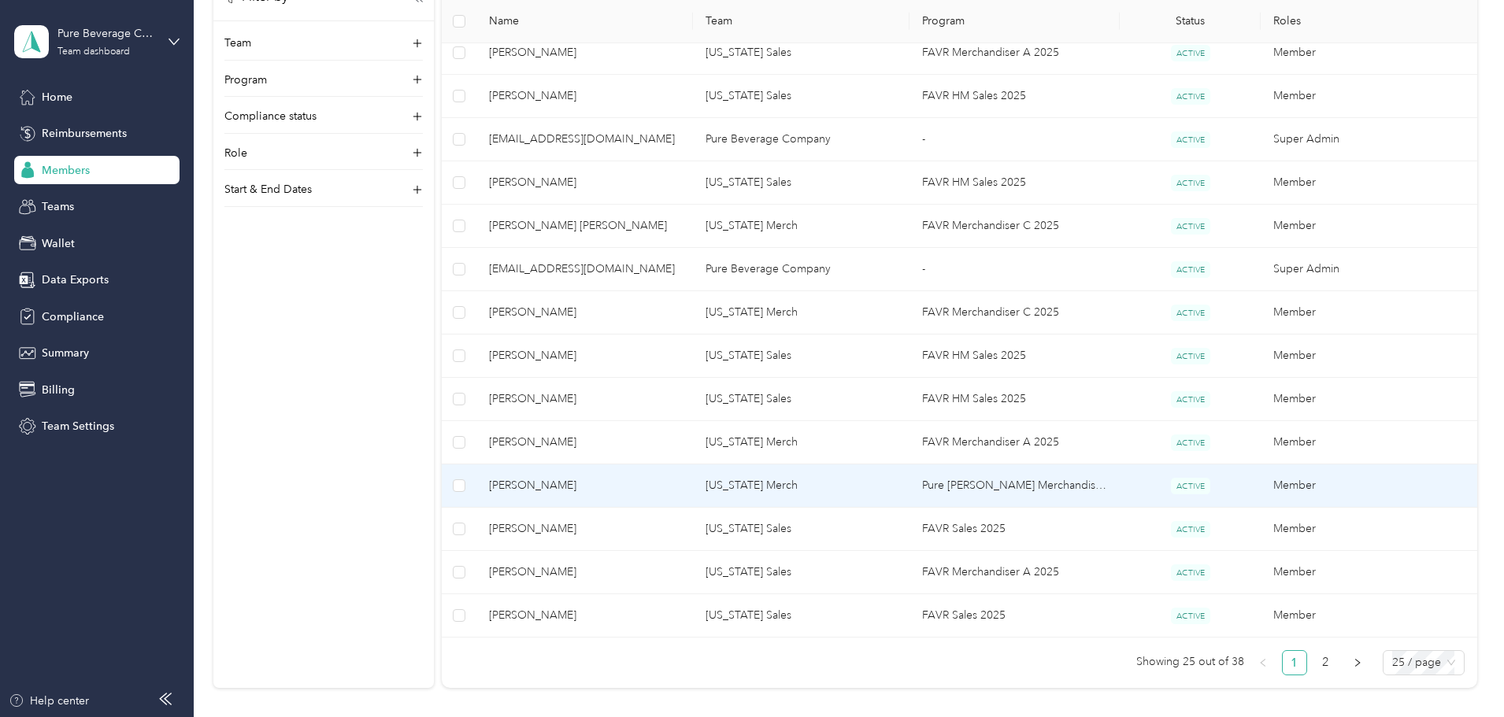
click at [998, 485] on td "Pure [PERSON_NAME] Merchandiser A FAVR 2023" at bounding box center [1014, 486] width 211 height 43
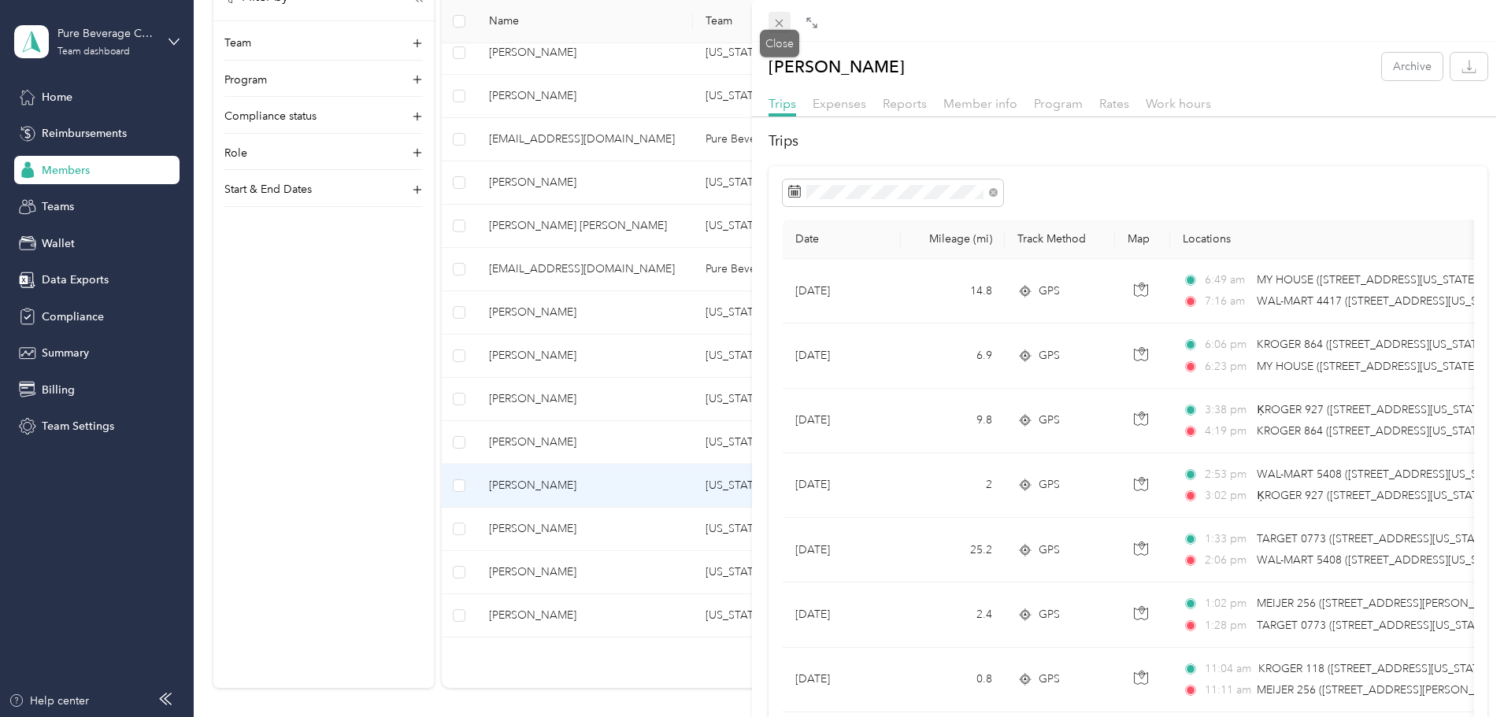
click at [780, 717] on div "Drag to resize Click to close [PERSON_NAME] Archive Trips Expenses Reports Memb…" at bounding box center [748, 717] width 1496 height 0
click at [783, 26] on icon at bounding box center [780, 24] width 8 height 8
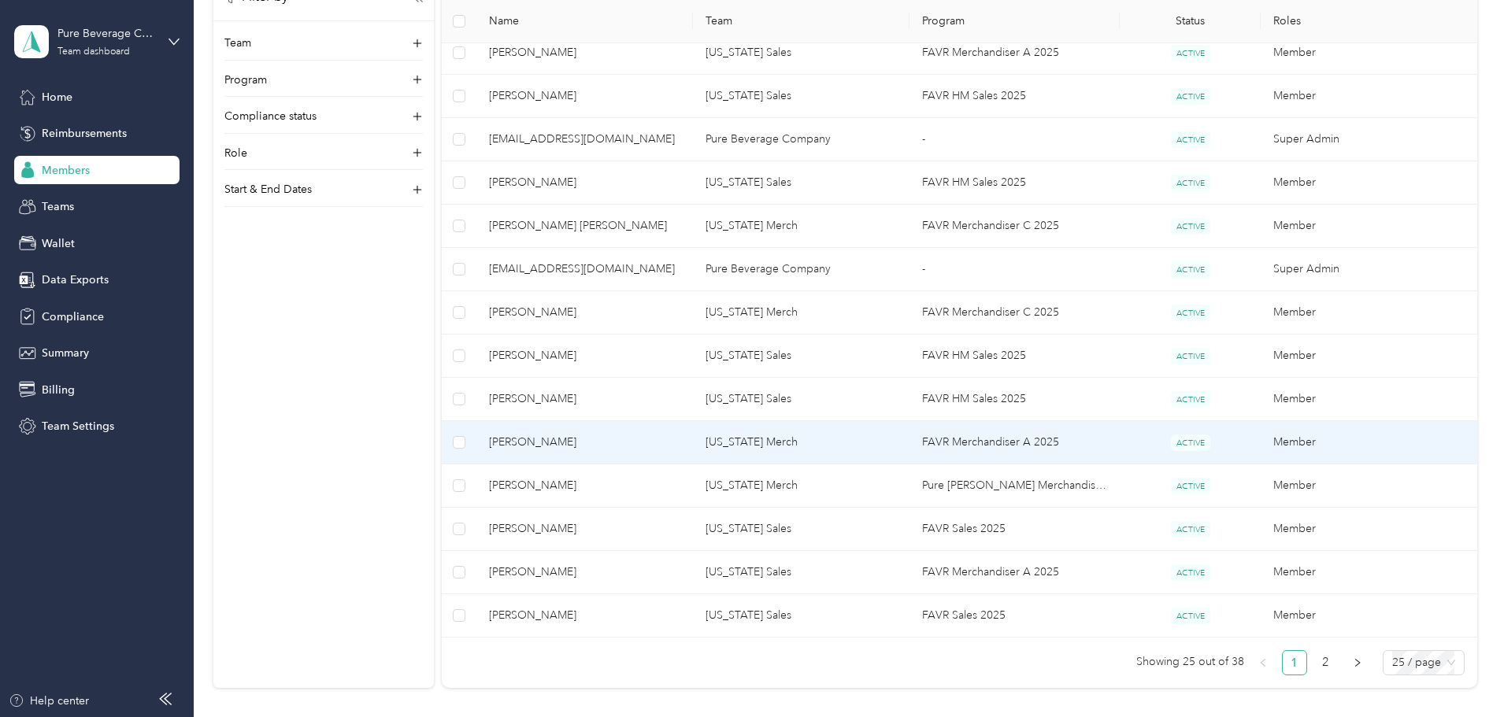
click at [982, 444] on td "FAVR Merchandiser A 2025" at bounding box center [1014, 442] width 211 height 43
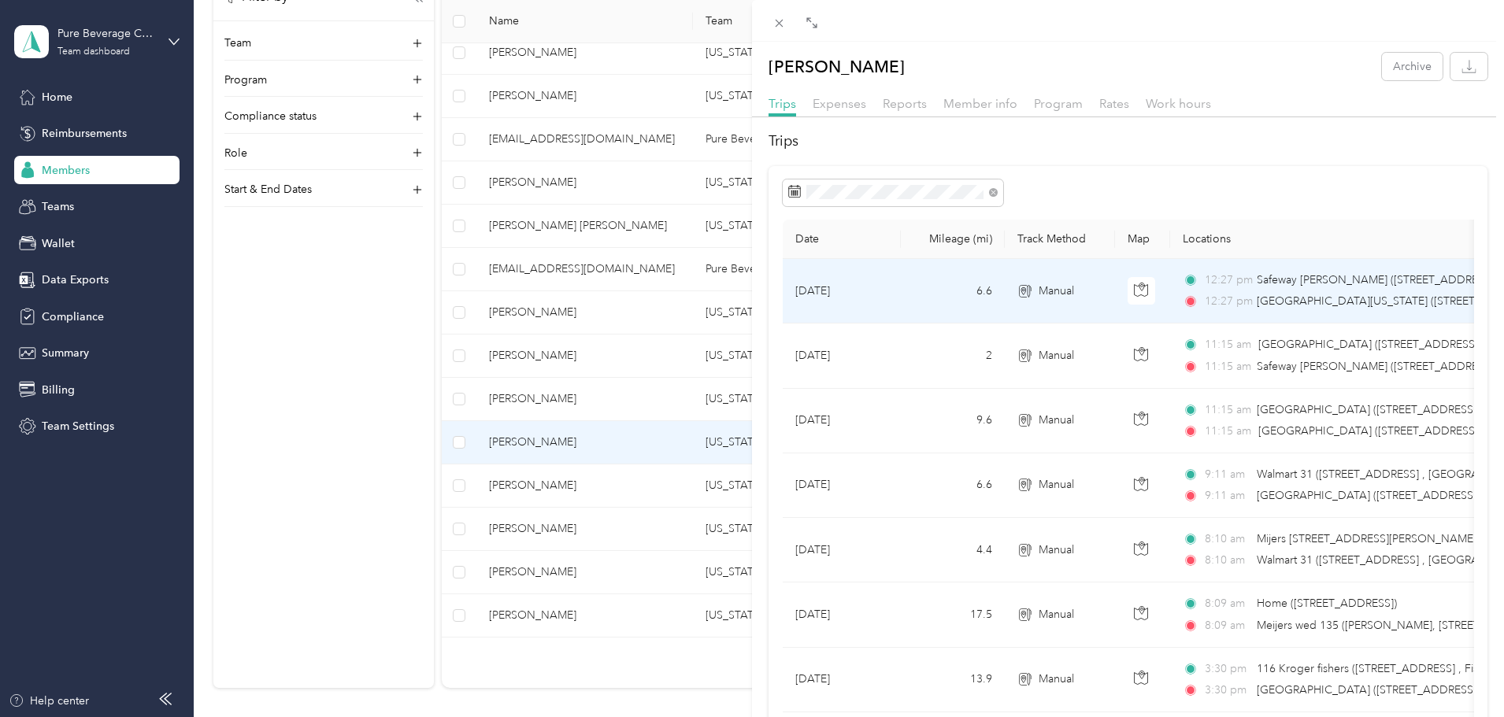
click at [952, 294] on td "6.6" at bounding box center [953, 291] width 104 height 65
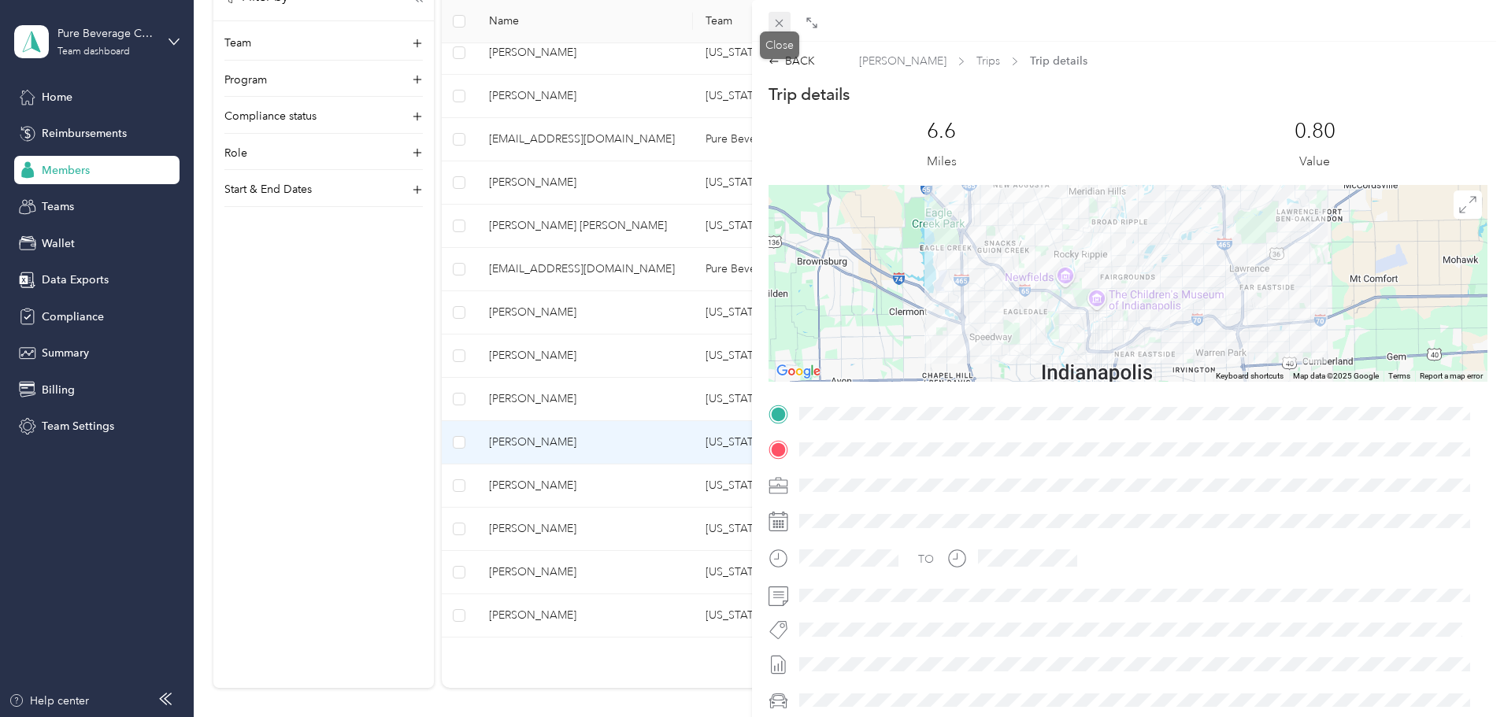
click at [778, 19] on icon at bounding box center [778, 23] width 13 height 13
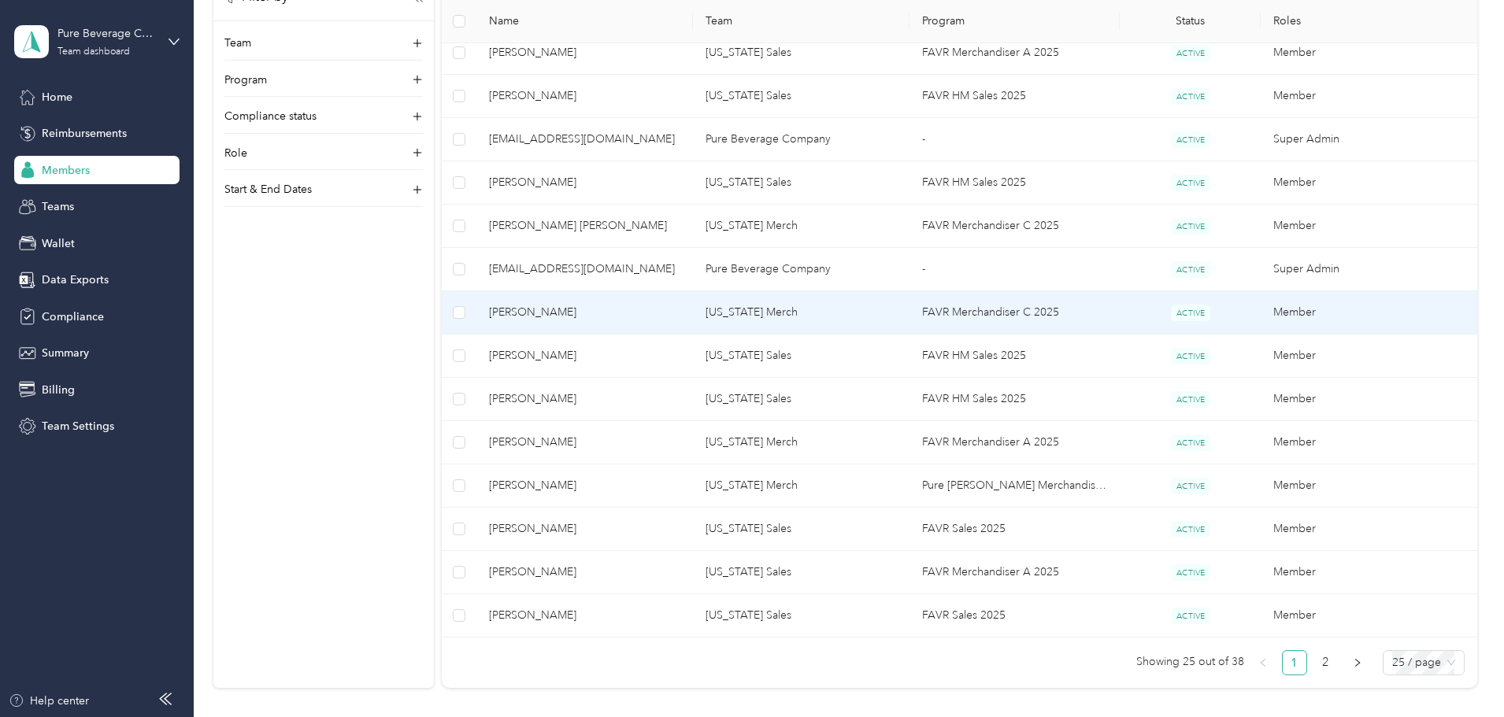
click at [984, 318] on td "FAVR Merchandiser C 2025" at bounding box center [1014, 312] width 211 height 43
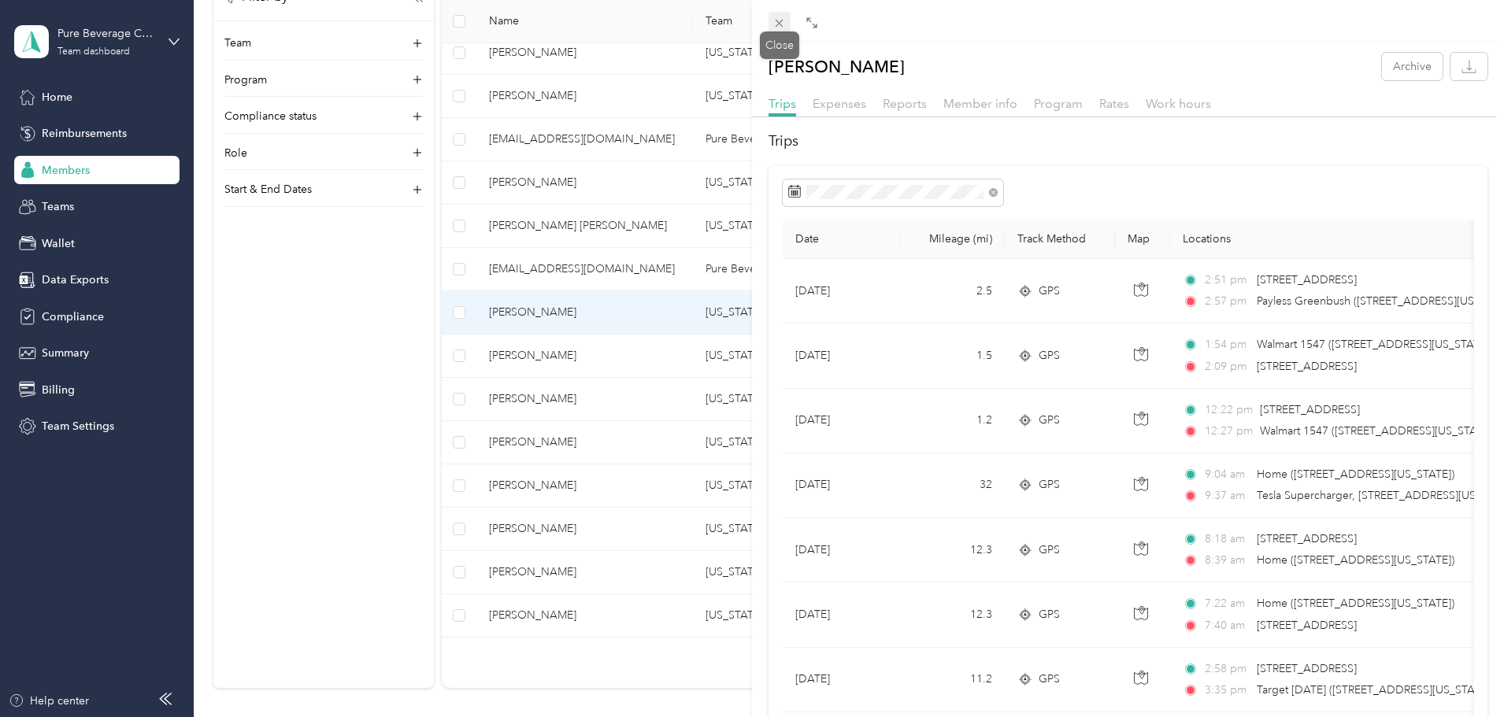
click at [780, 24] on icon at bounding box center [780, 24] width 8 height 8
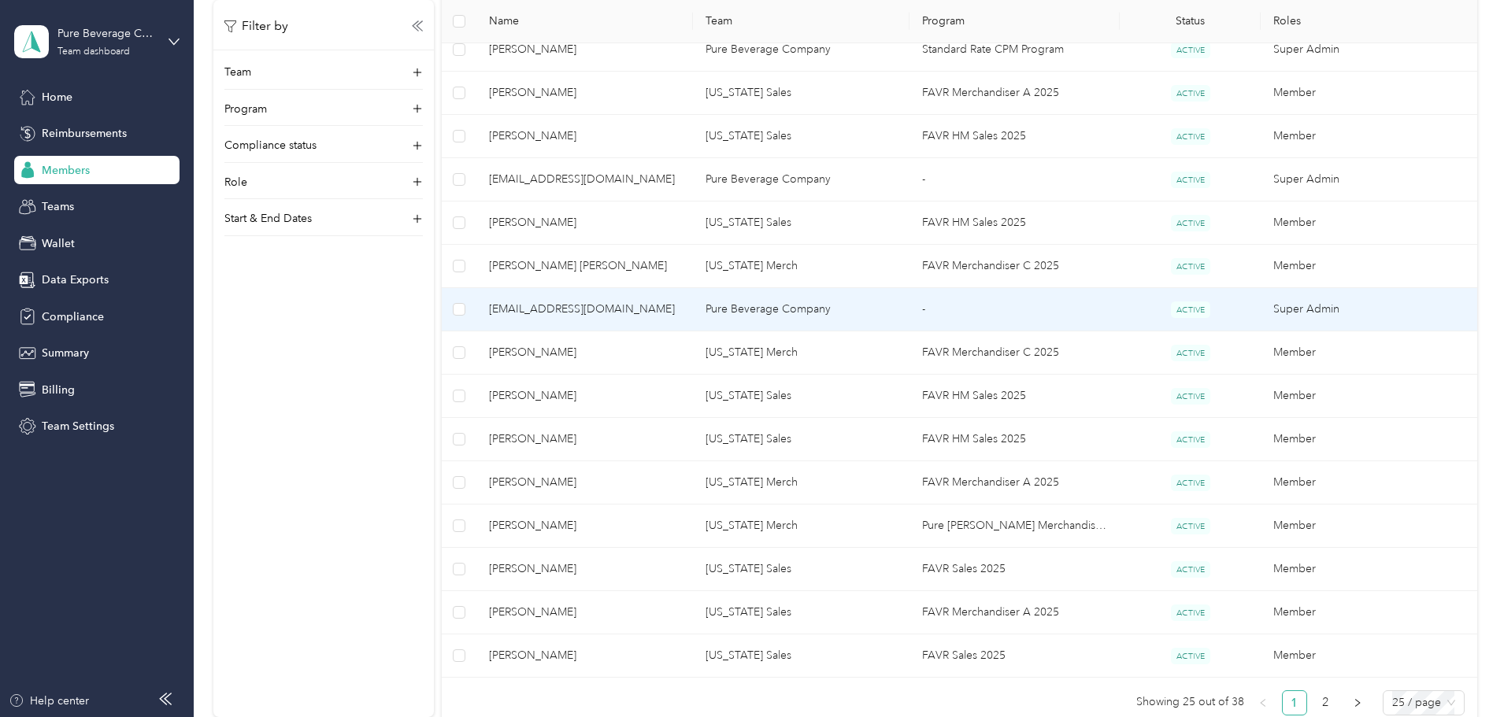
scroll to position [787, 0]
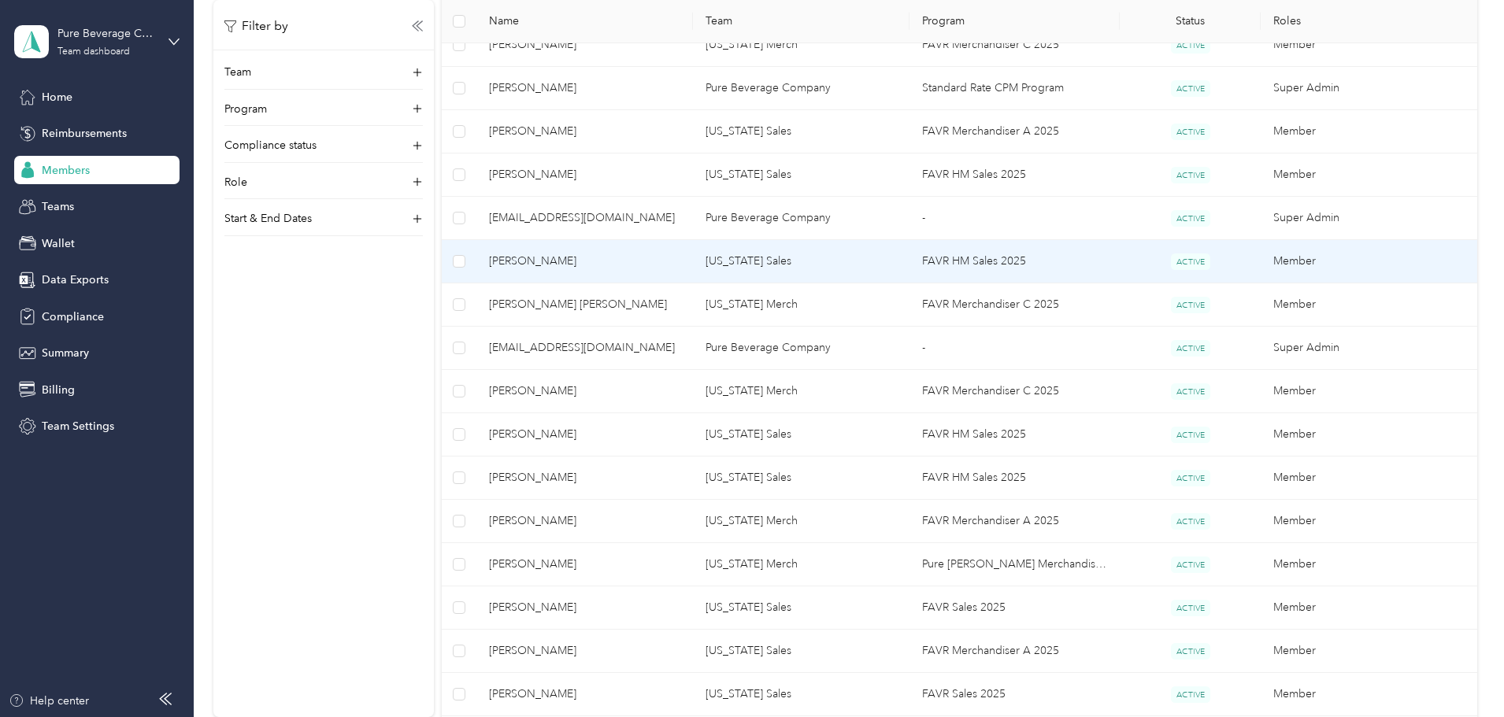
click at [987, 262] on td "FAVR HM Sales 2025" at bounding box center [1014, 261] width 211 height 43
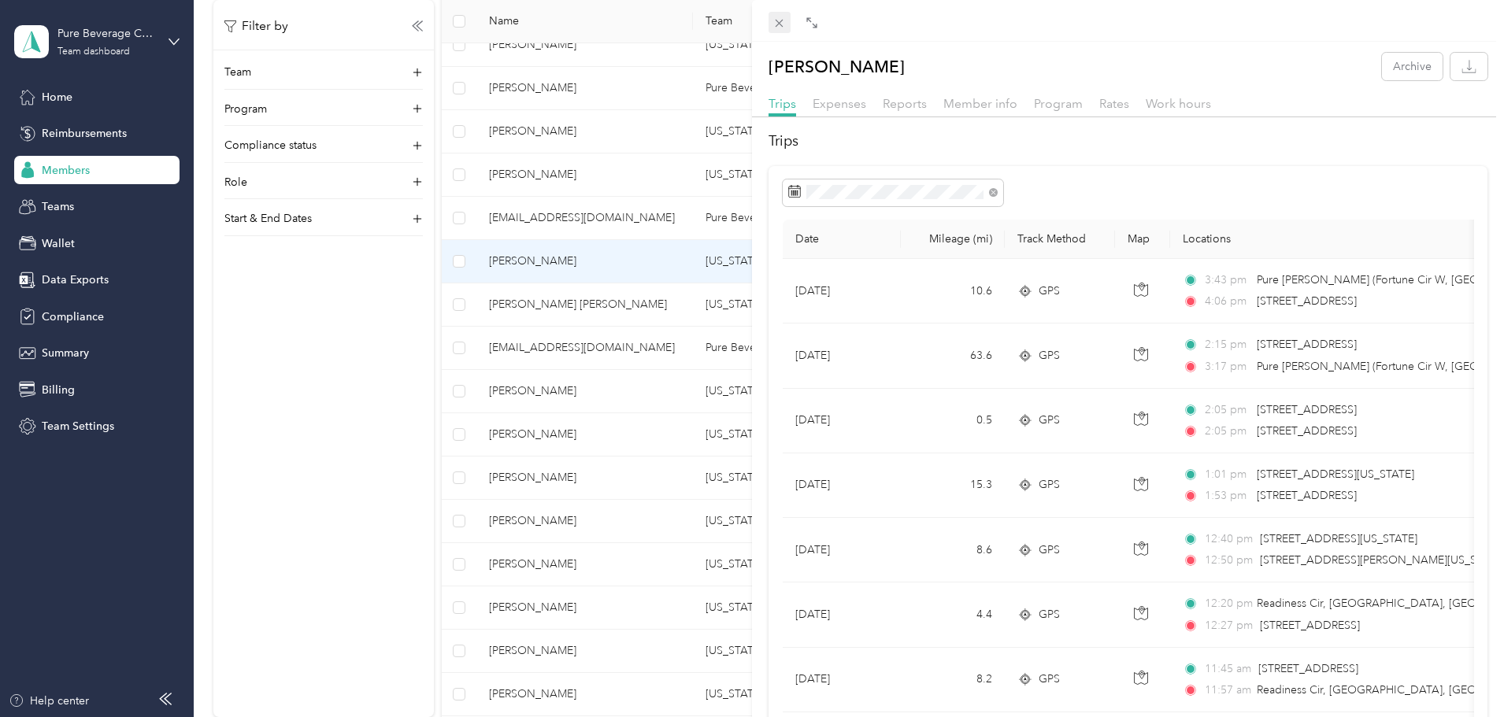
click at [780, 23] on icon at bounding box center [780, 24] width 8 height 8
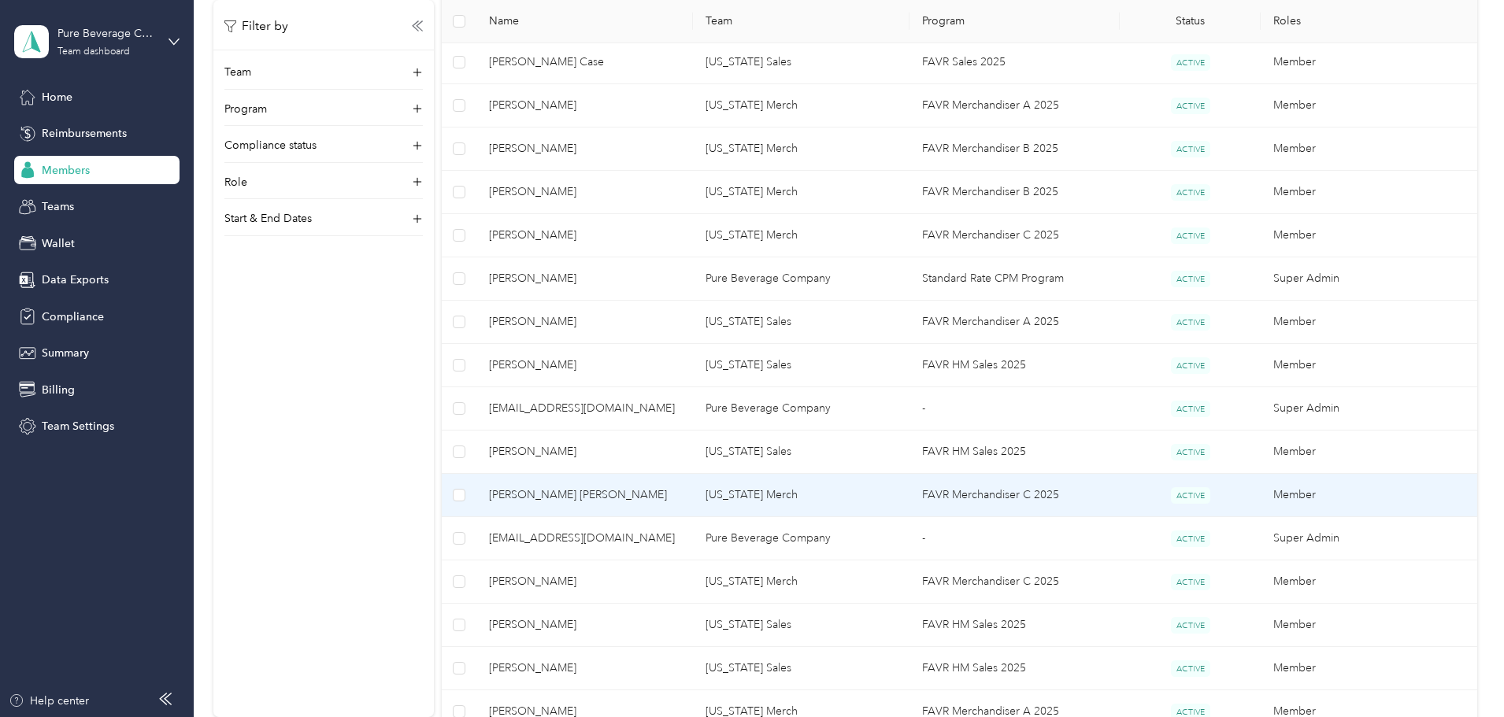
scroll to position [551, 0]
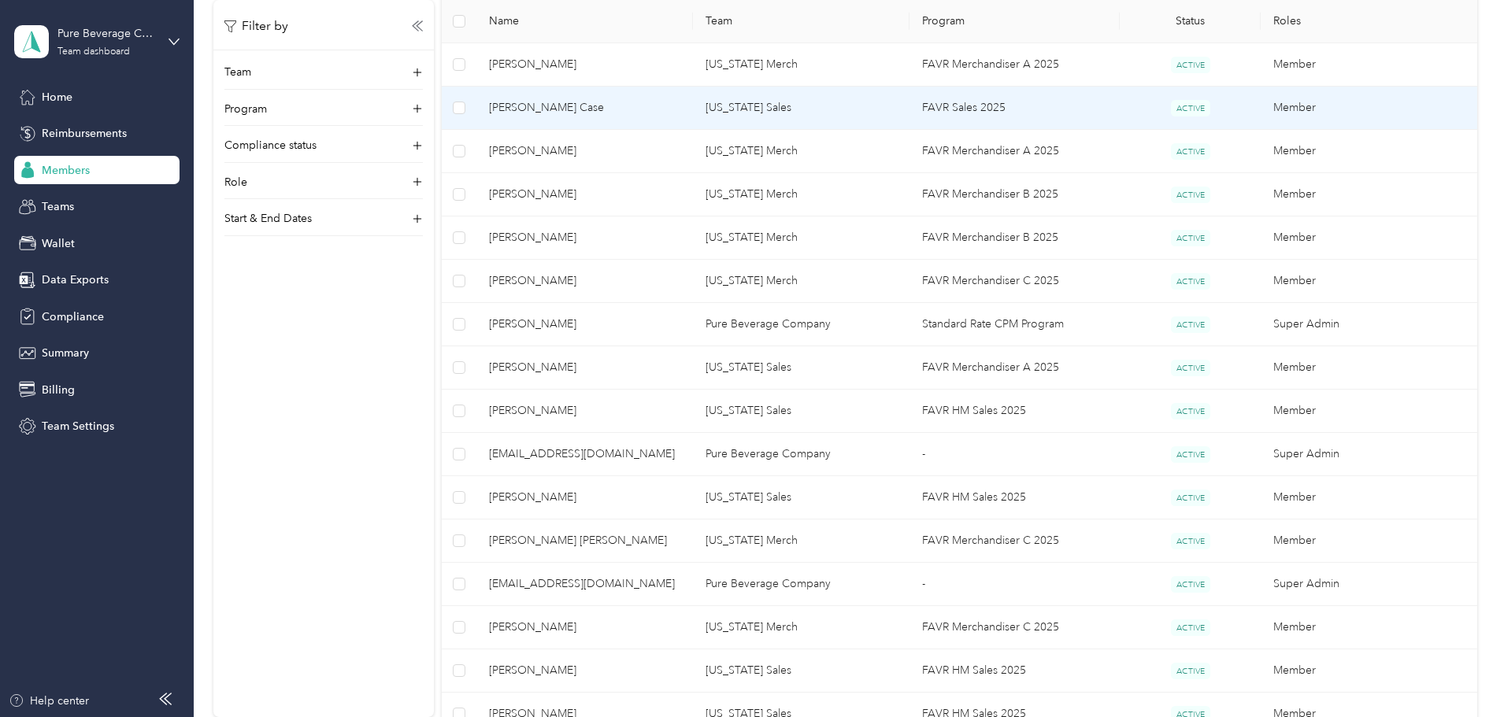
click at [990, 110] on td "FAVR Sales 2025" at bounding box center [1014, 108] width 211 height 43
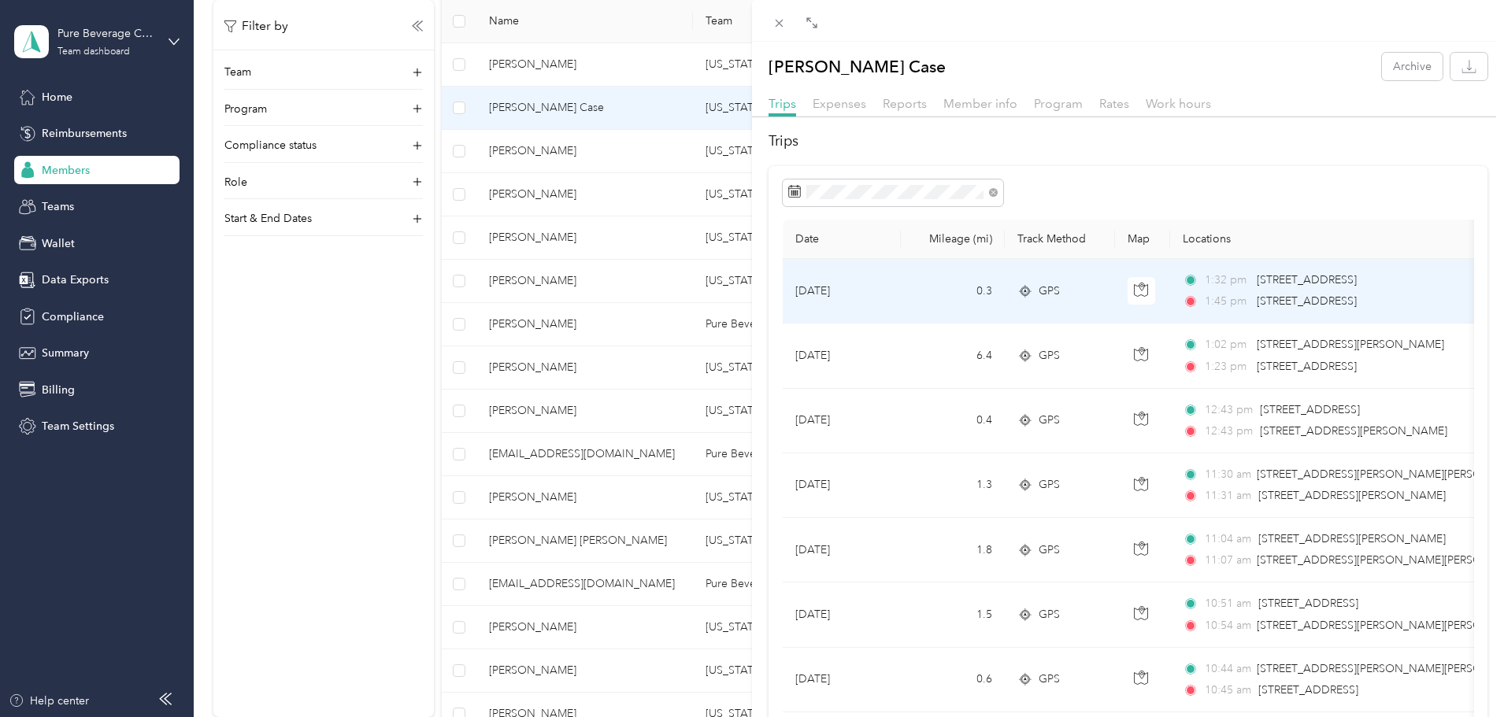
click at [956, 308] on td "0.3" at bounding box center [953, 291] width 104 height 65
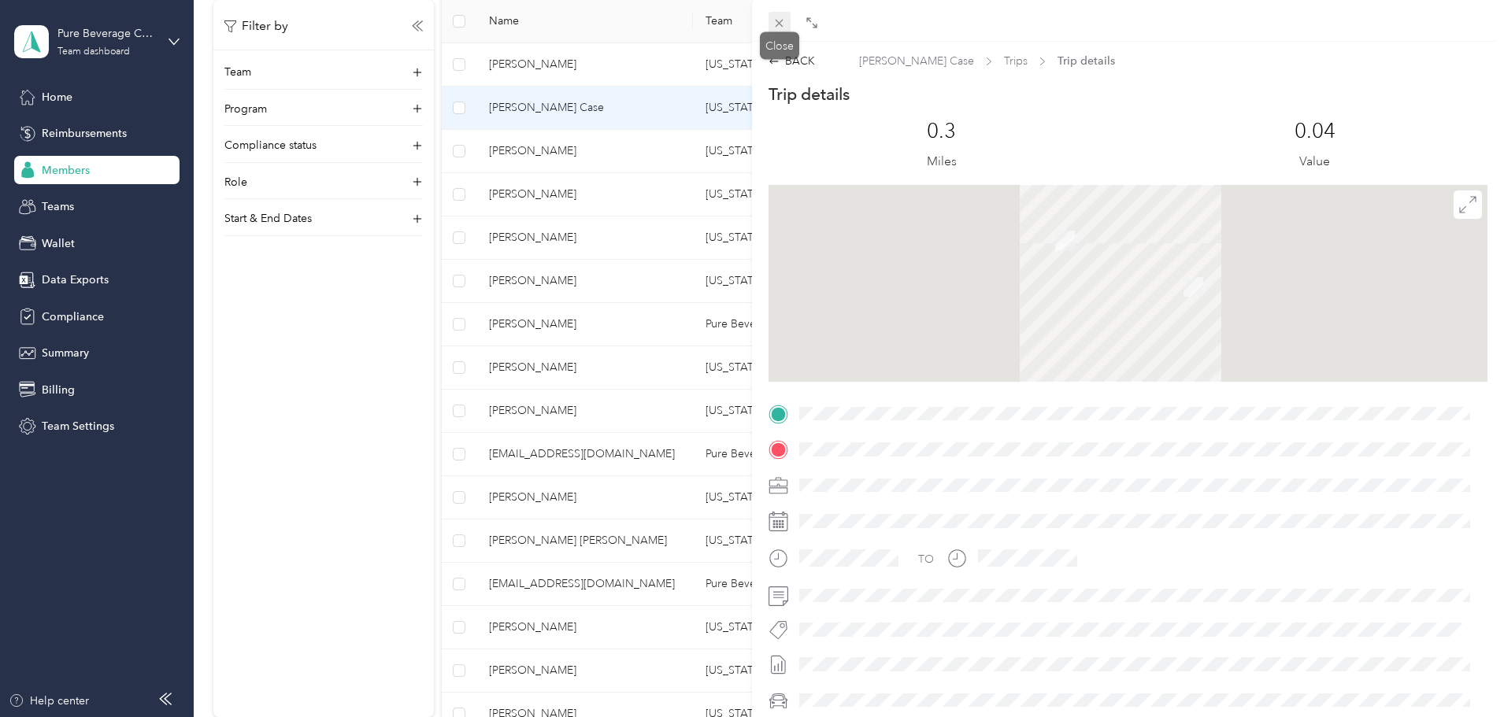
click at [780, 27] on icon at bounding box center [778, 23] width 13 height 13
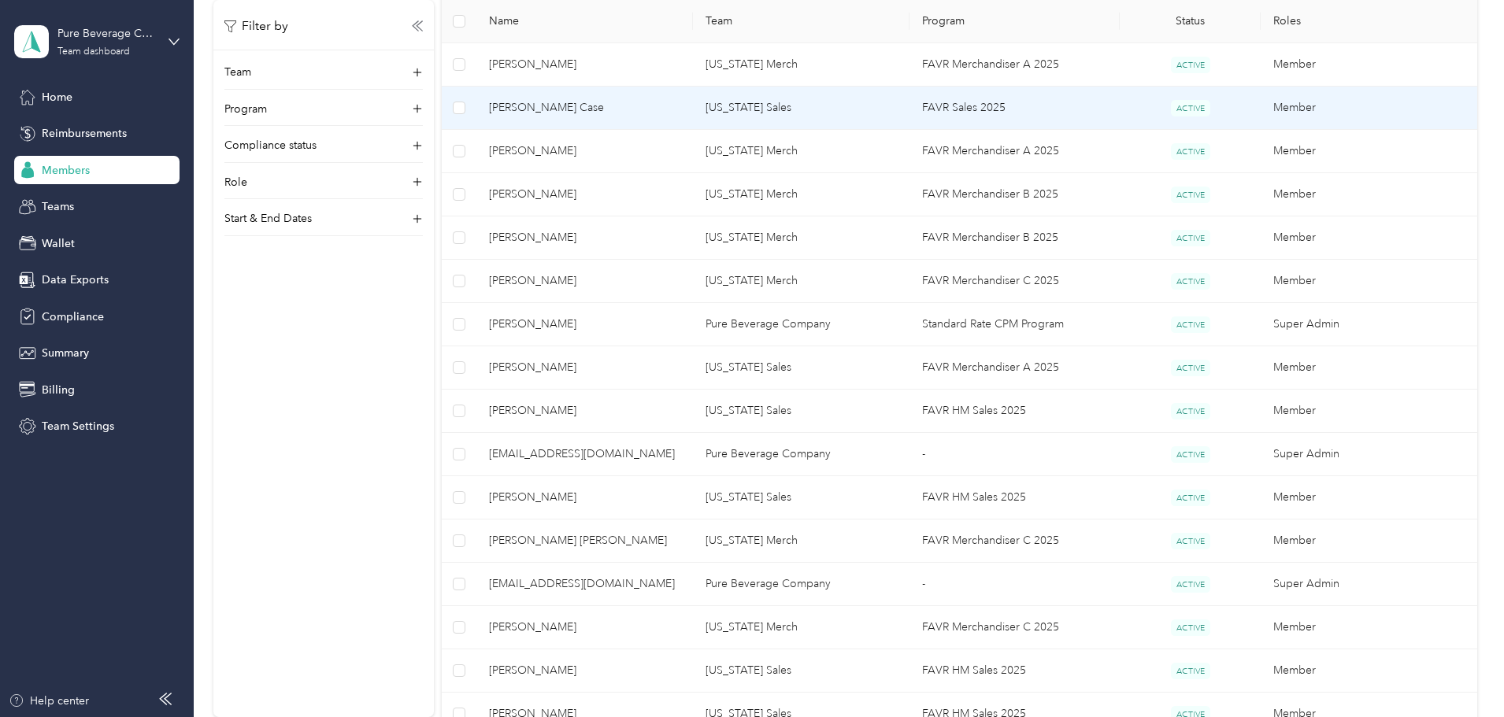
click at [979, 112] on td "FAVR Sales 2025" at bounding box center [1014, 108] width 211 height 43
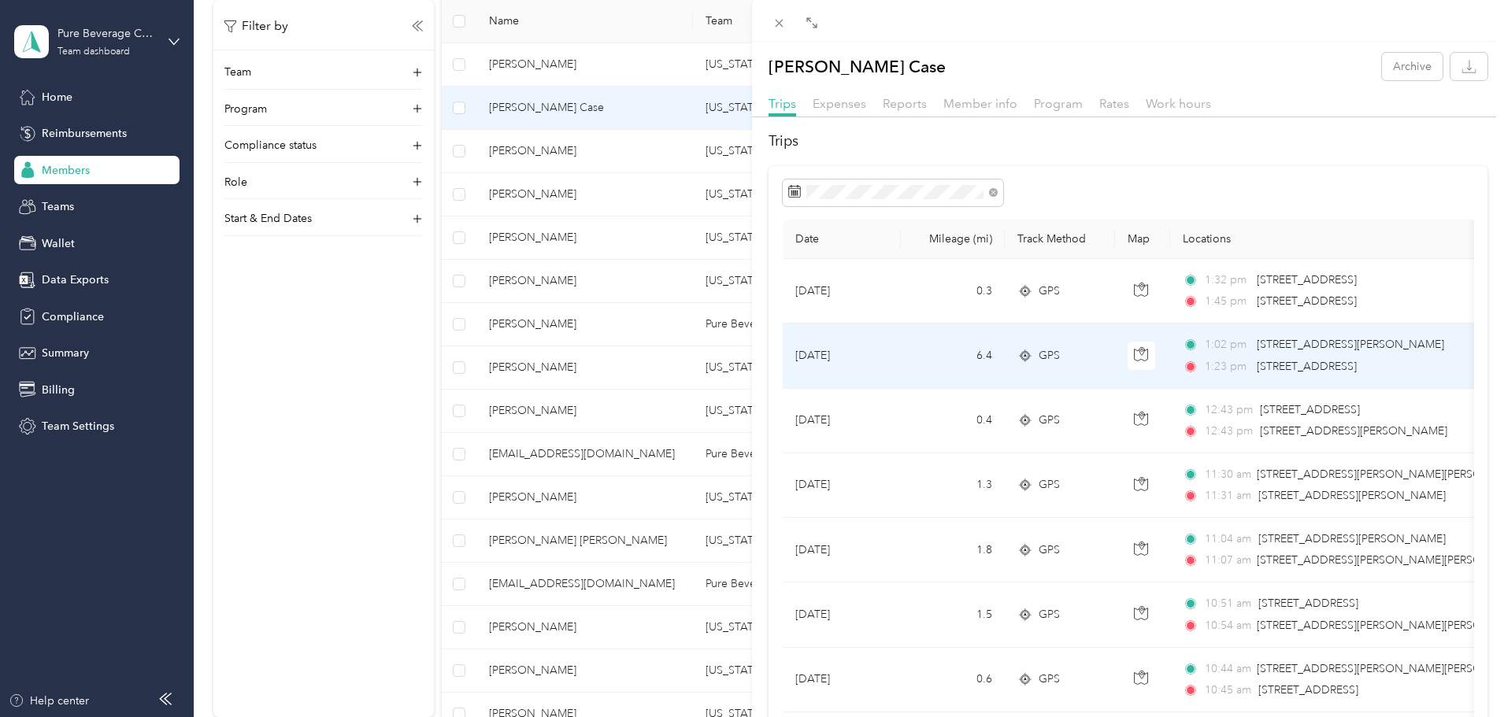
click at [1049, 372] on td "GPS" at bounding box center [1060, 356] width 110 height 65
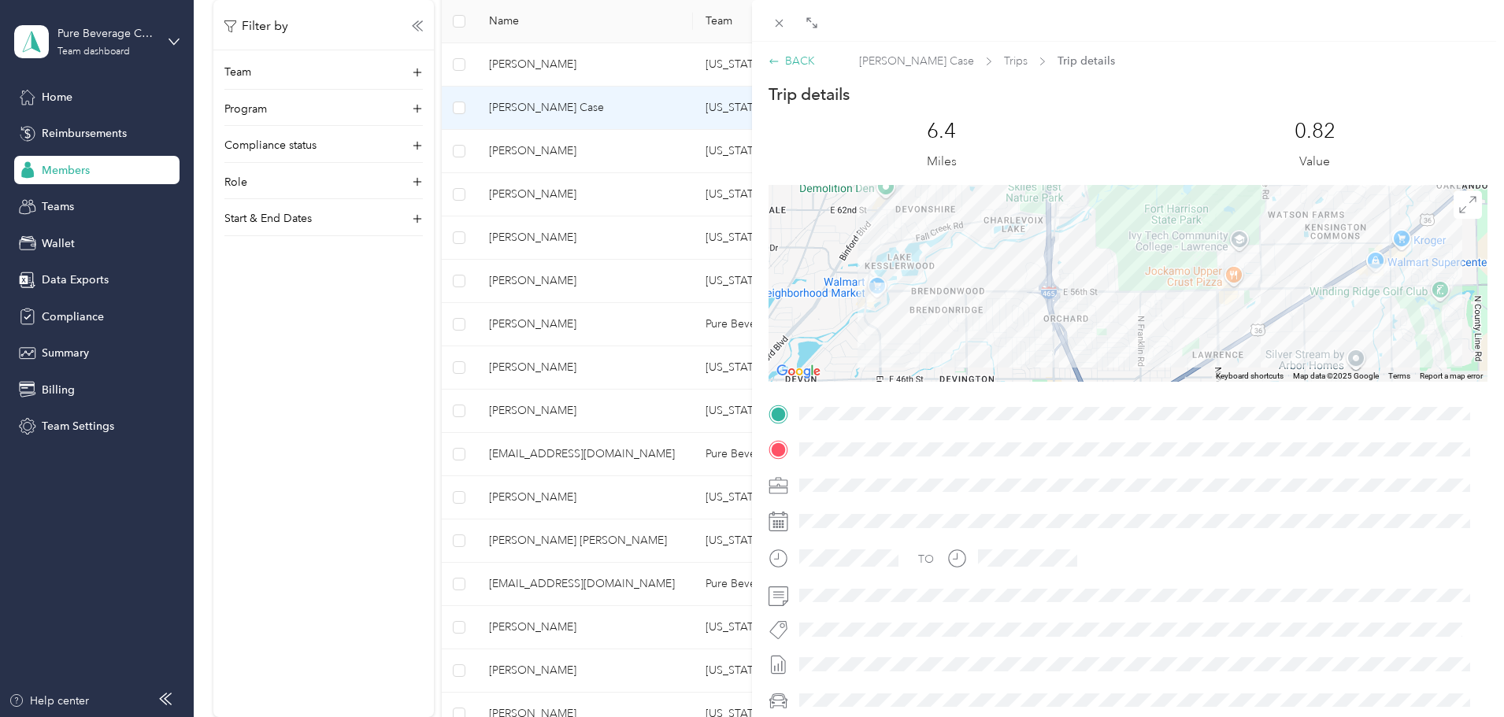
click at [807, 56] on div "BACK" at bounding box center [792, 61] width 46 height 17
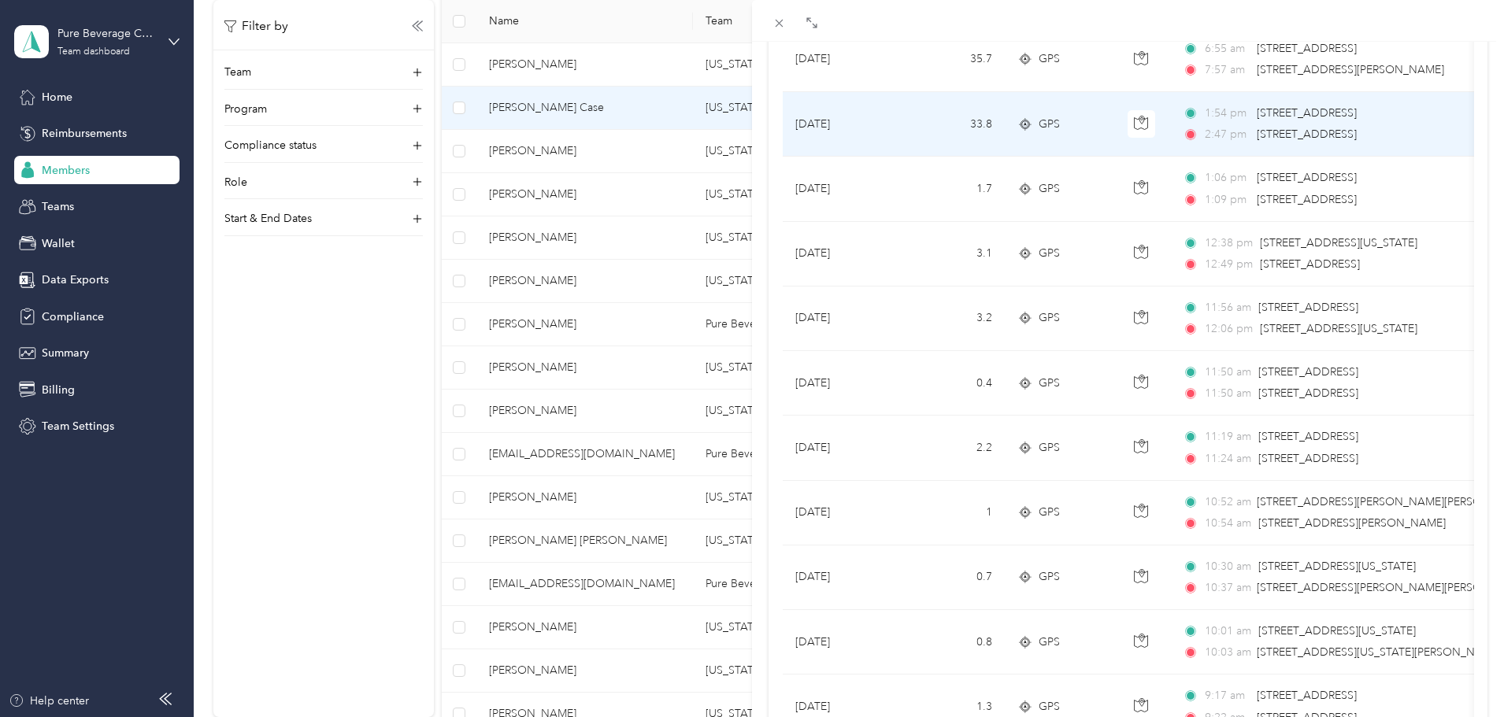
scroll to position [945, 0]
click at [1028, 136] on td "GPS" at bounding box center [1060, 123] width 110 height 65
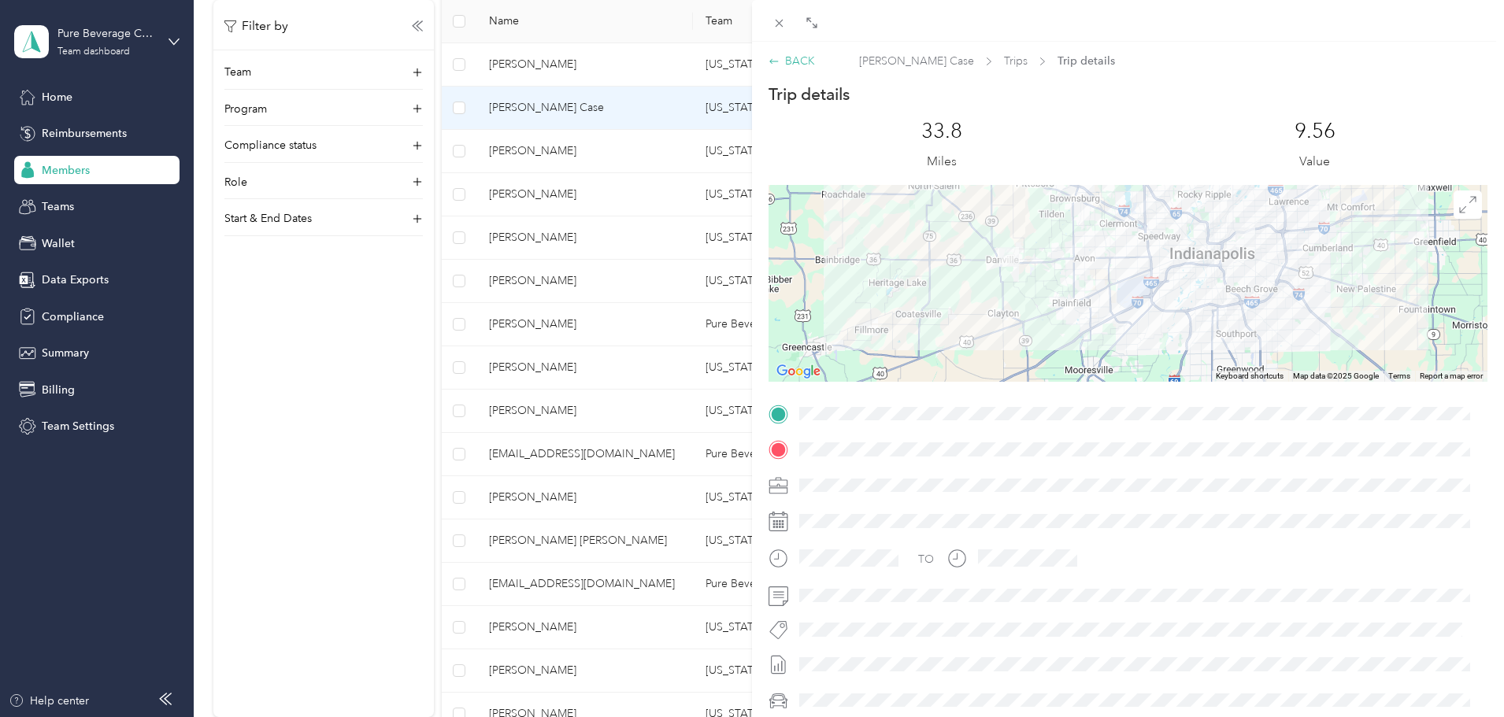
click at [781, 59] on div "BACK" at bounding box center [792, 61] width 46 height 17
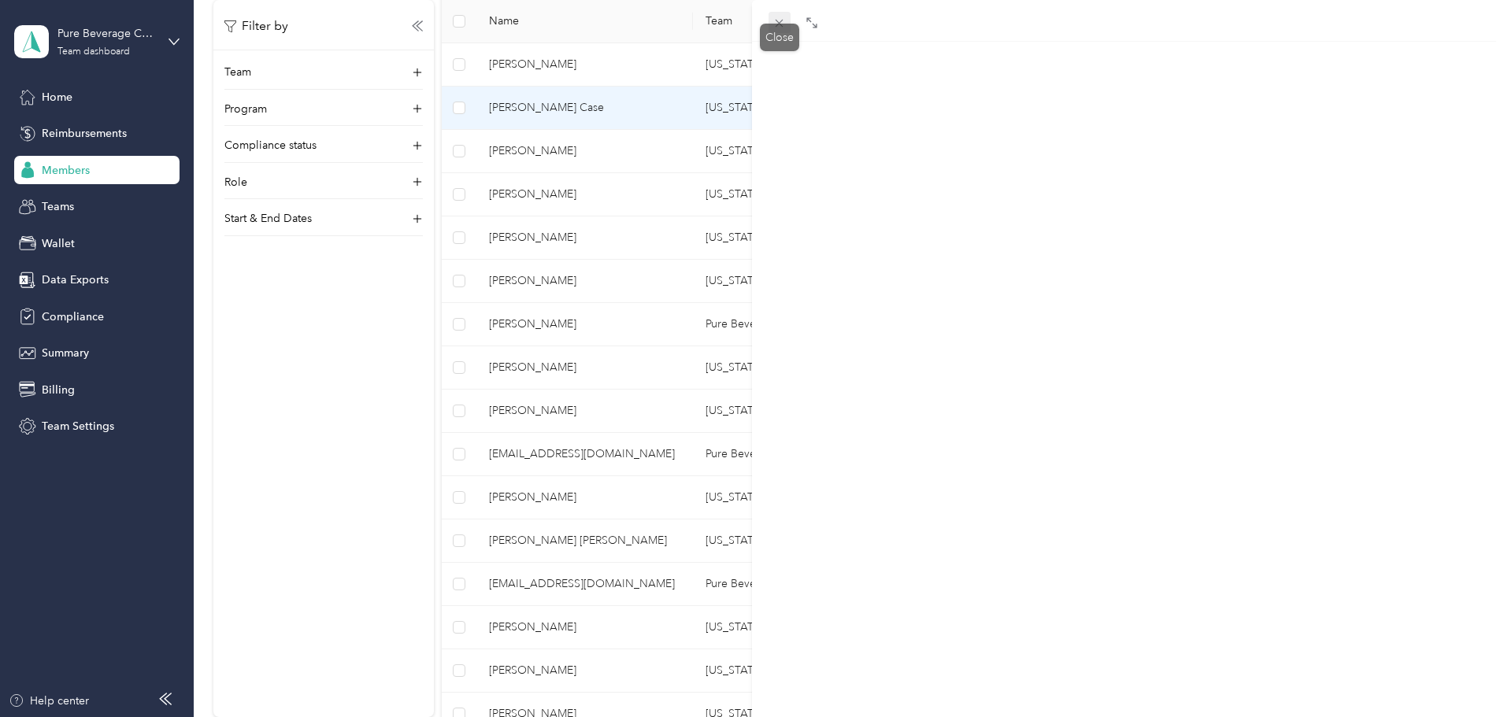
click at [780, 28] on icon at bounding box center [778, 23] width 13 height 13
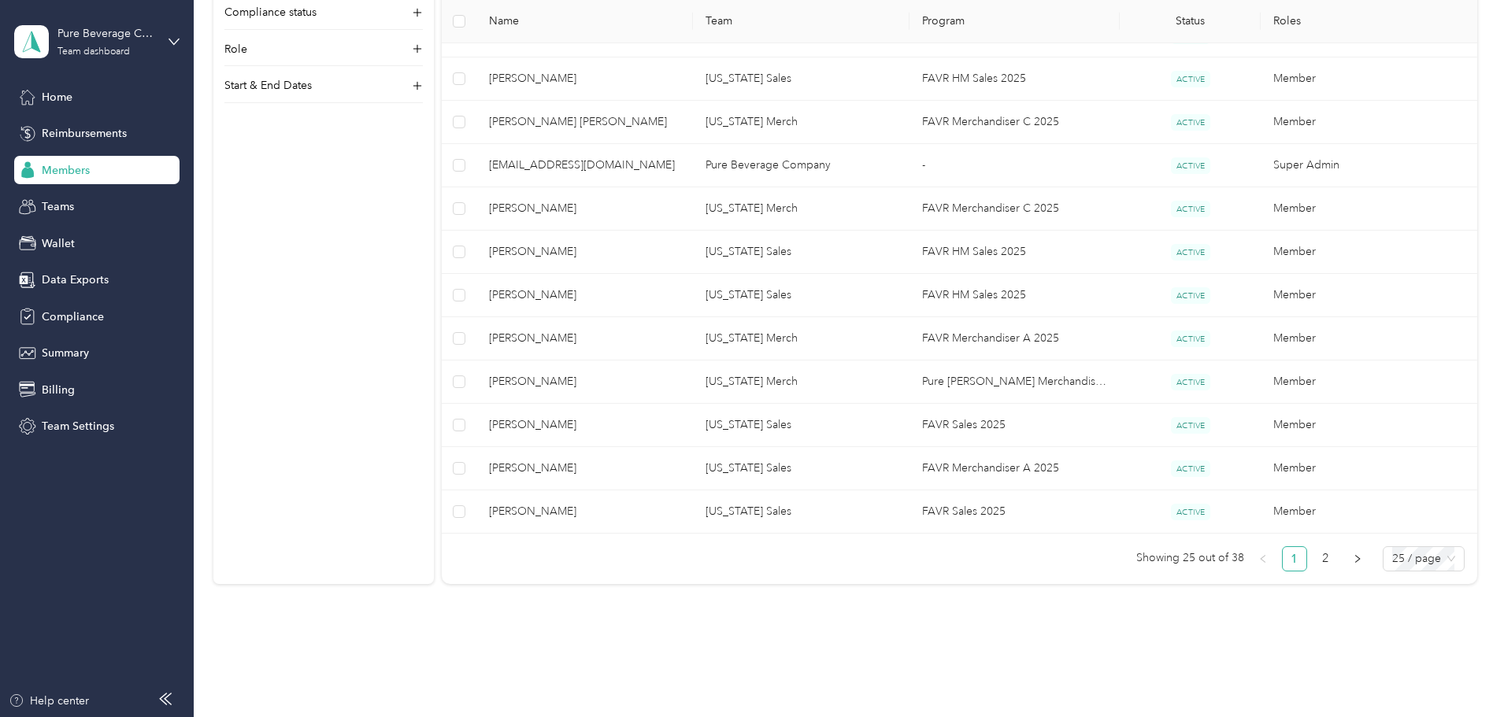
scroll to position [1013, 0]
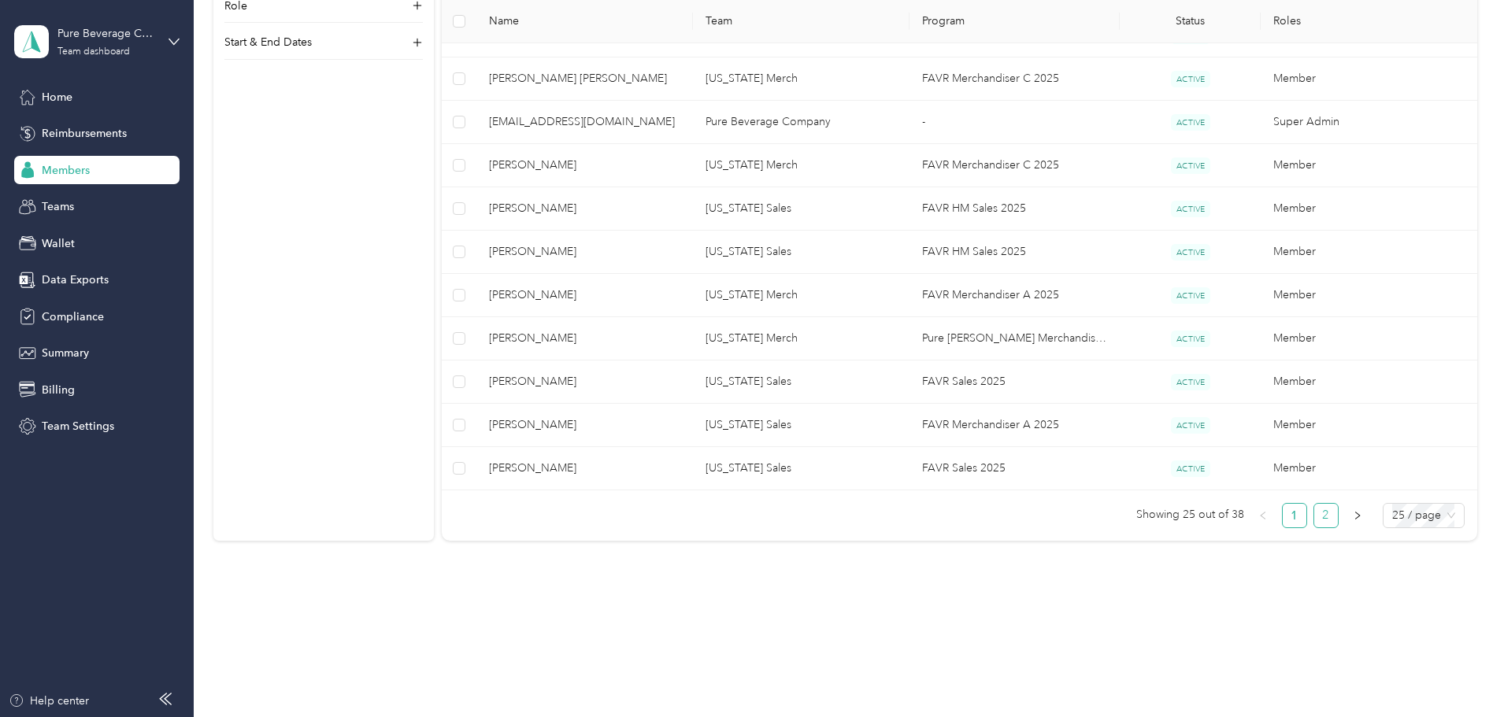
click at [1314, 517] on link "2" at bounding box center [1326, 516] width 24 height 24
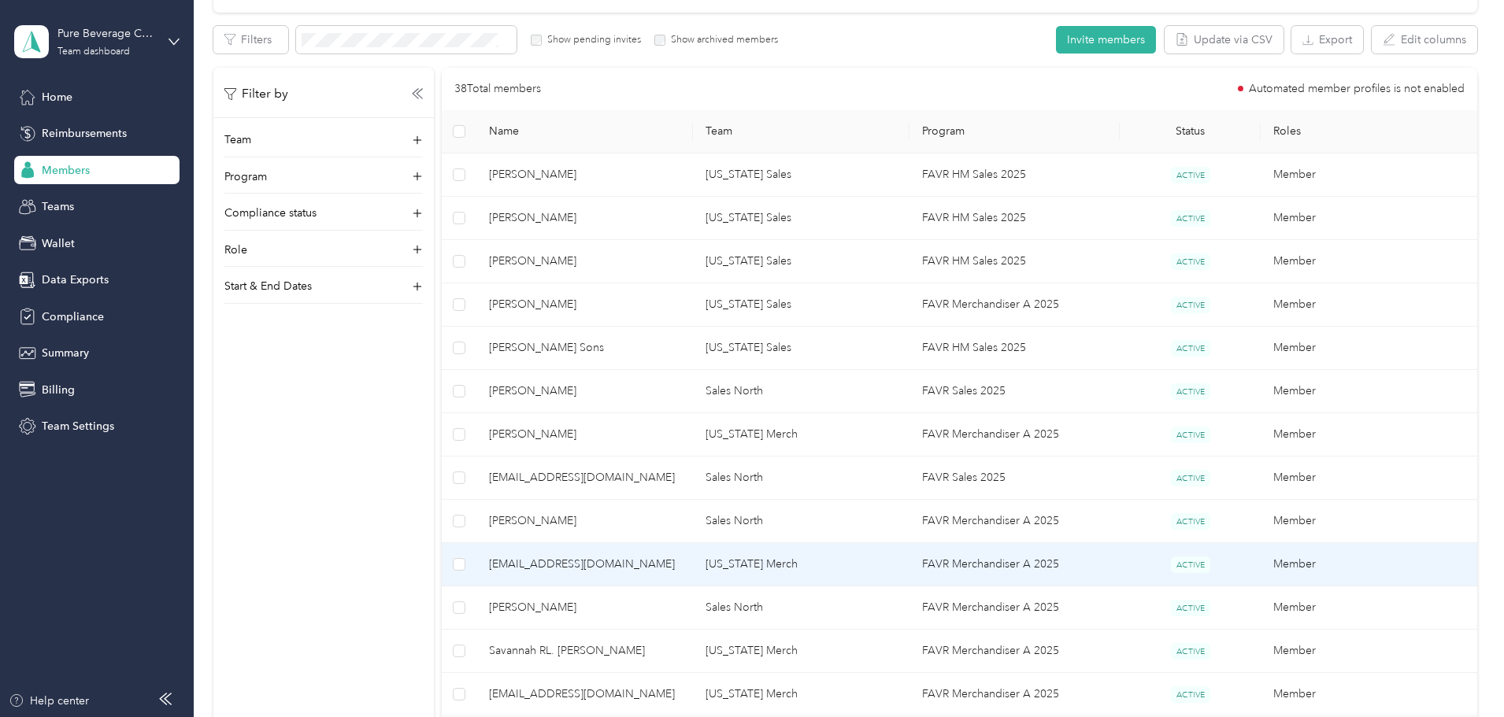
scroll to position [257, 0]
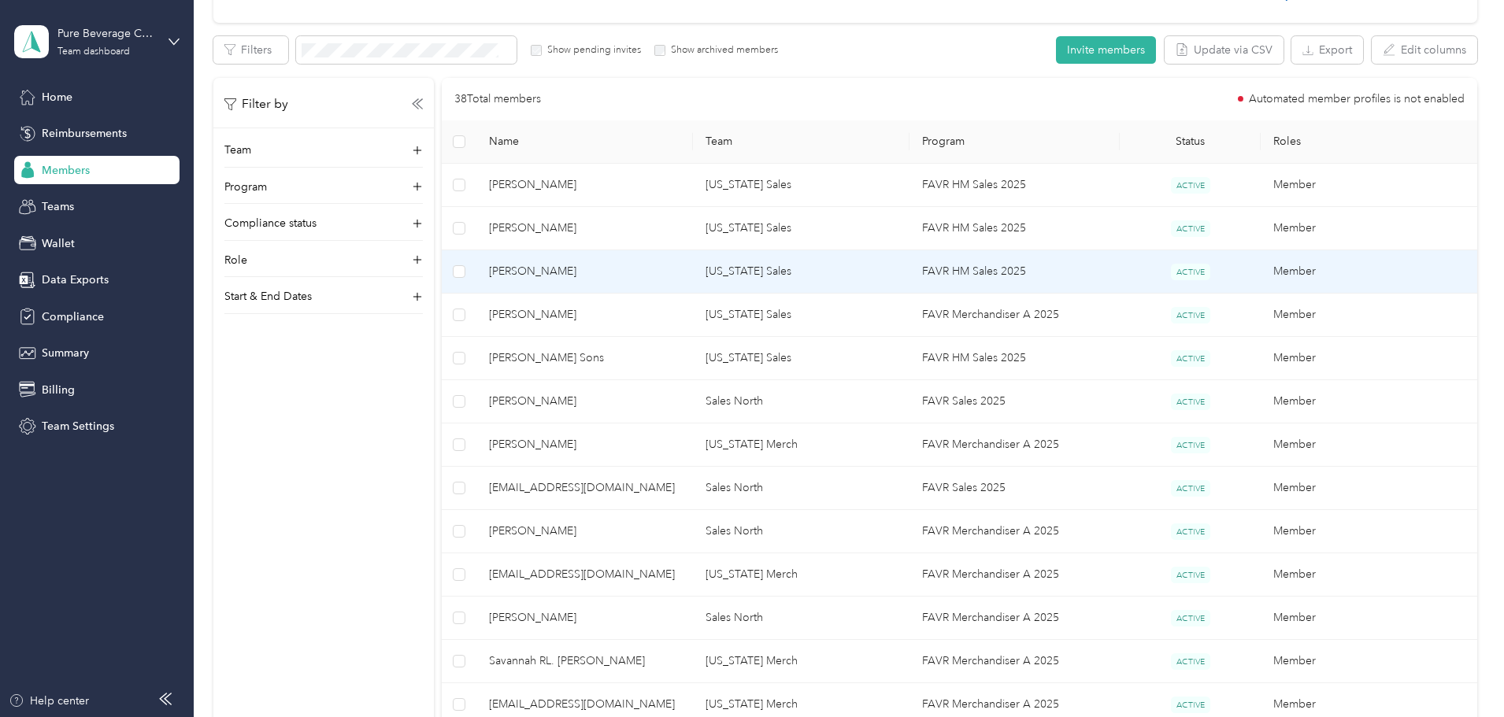
click at [967, 272] on td "FAVR HM Sales 2025" at bounding box center [1014, 271] width 211 height 43
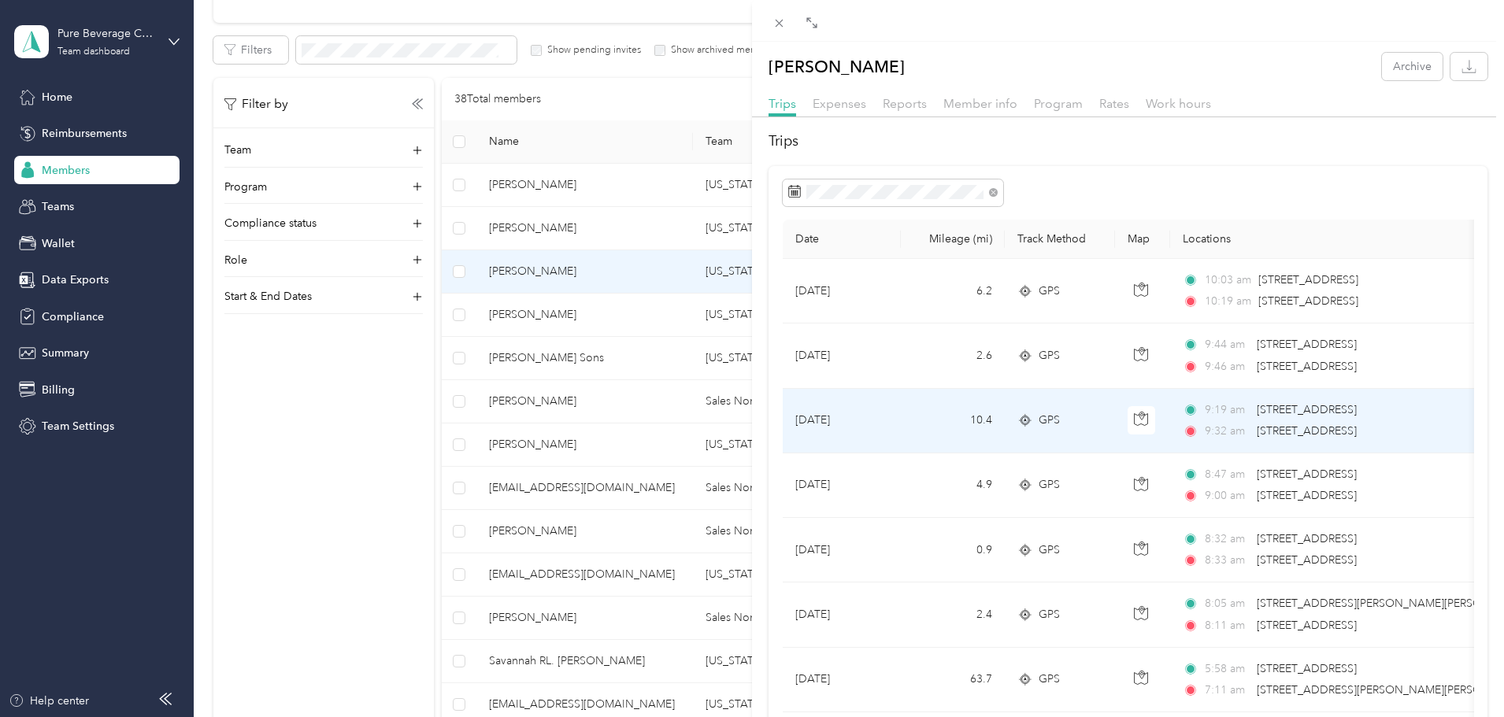
click at [954, 425] on td "10.4" at bounding box center [953, 421] width 104 height 65
